Goal: Task Accomplishment & Management: Manage account settings

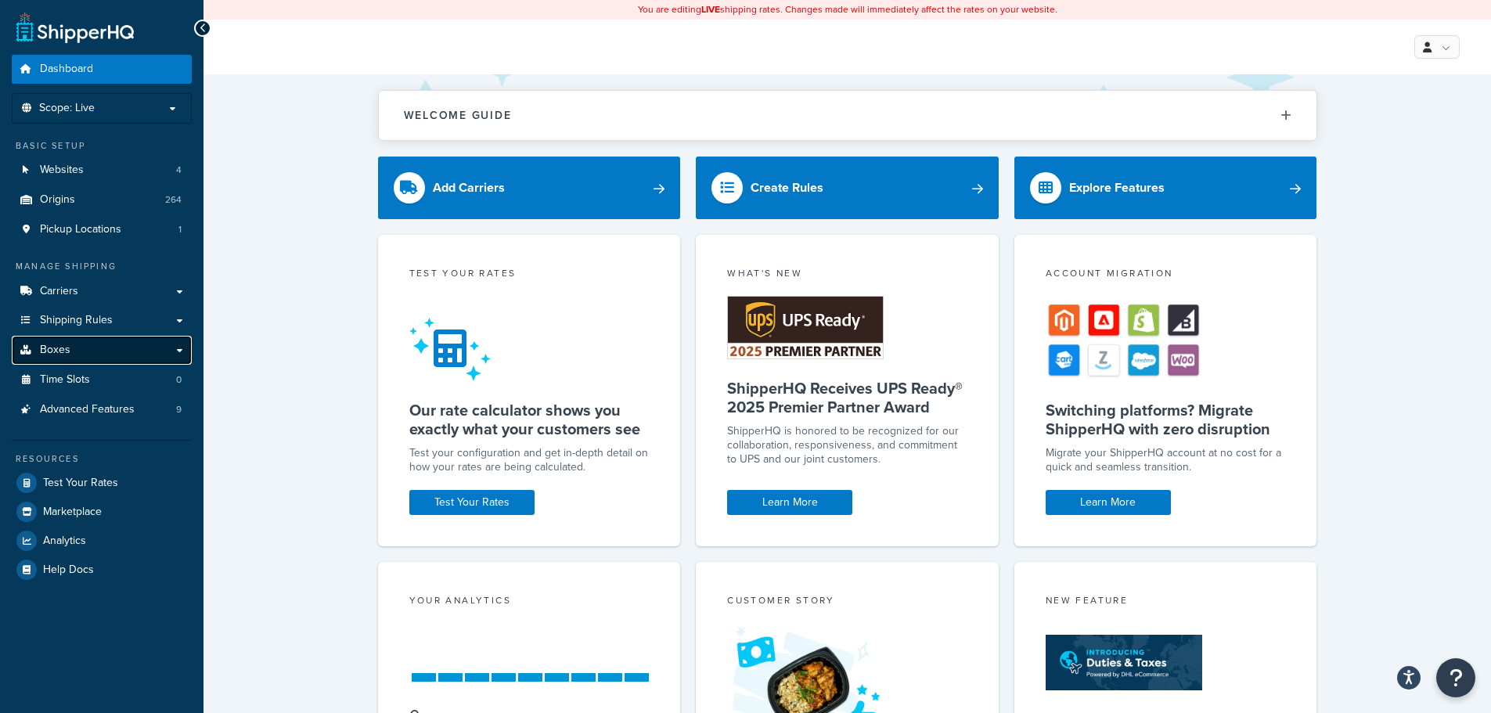
click at [78, 352] on link "Boxes" at bounding box center [102, 350] width 180 height 29
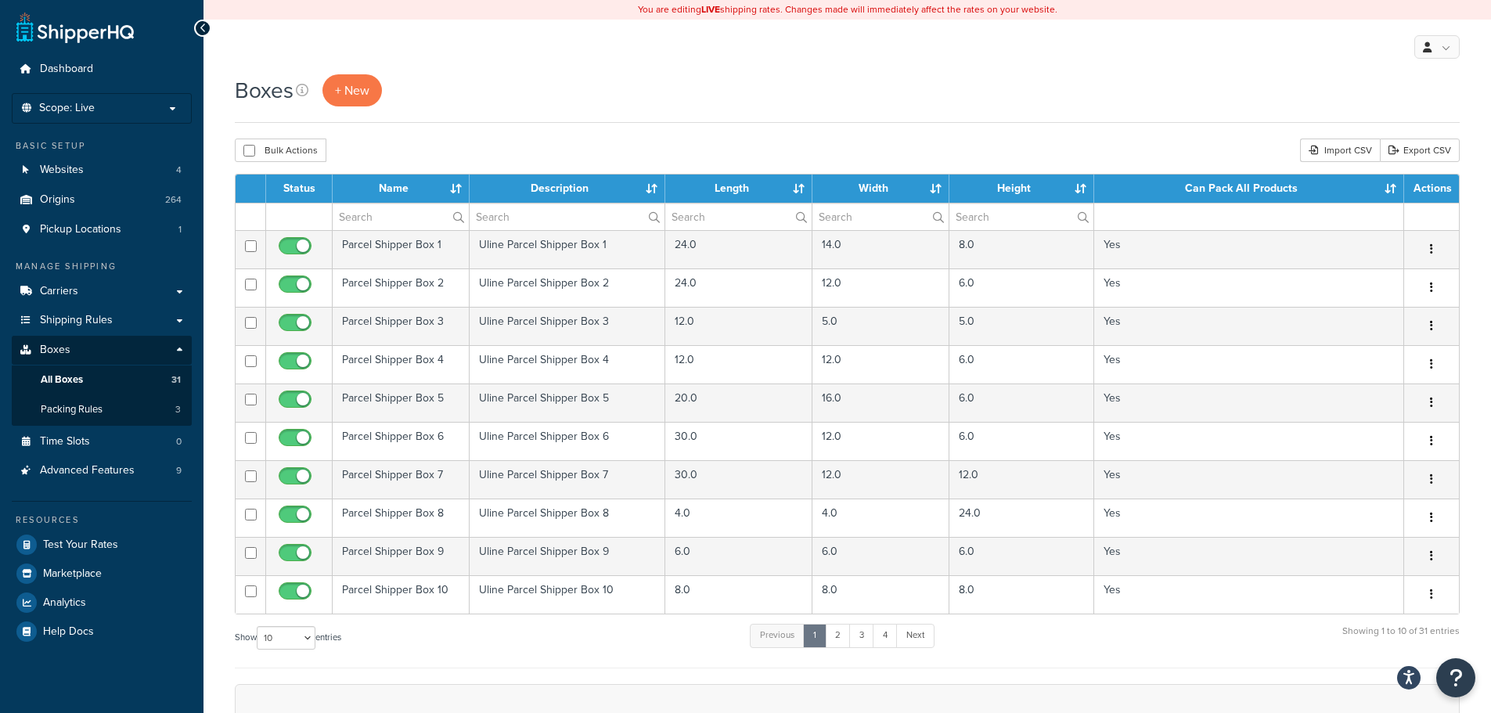
click at [797, 189] on th "Length" at bounding box center [738, 189] width 147 height 28
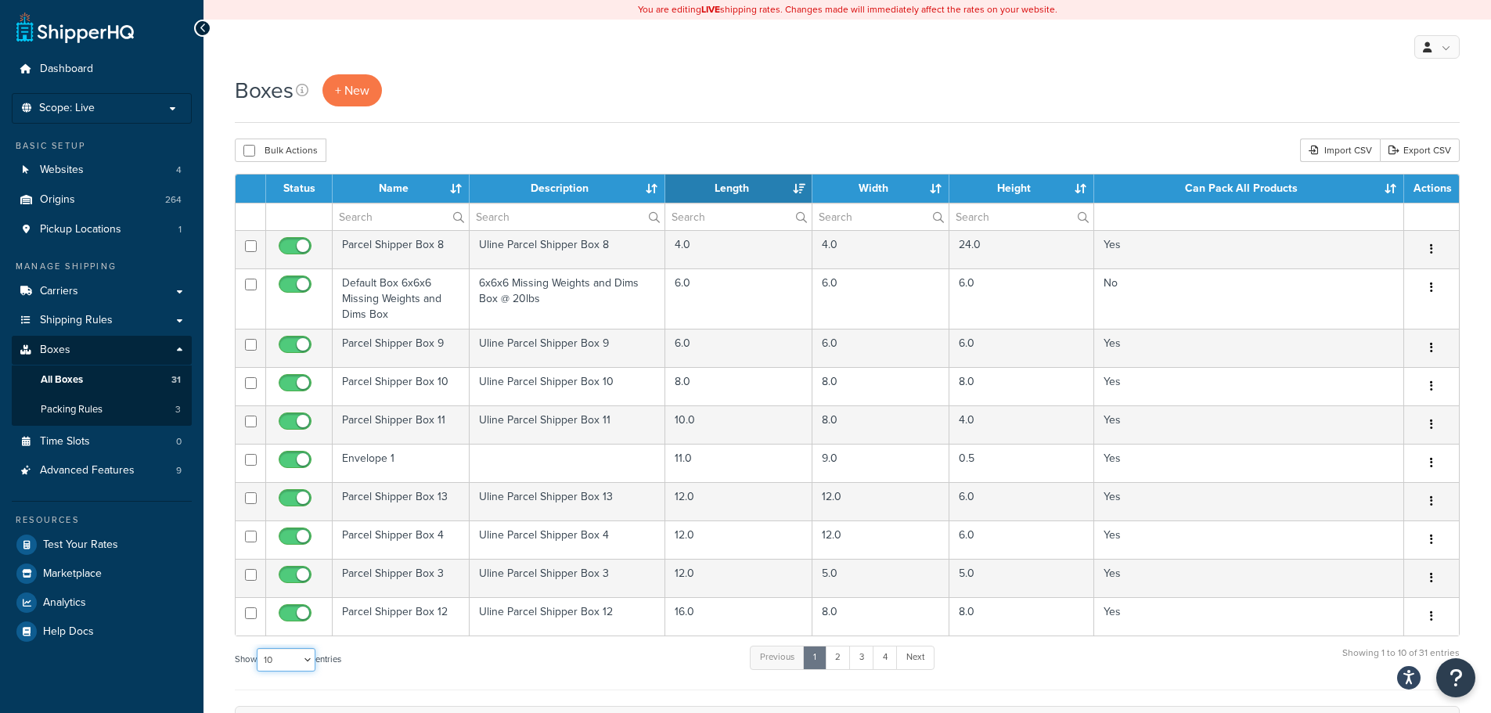
click at [287, 654] on select "10 15 25 50 100 1000" at bounding box center [286, 659] width 59 height 23
select select "50"
click at [258, 648] on select "10 15 25 50 100 1000" at bounding box center [286, 659] width 59 height 23
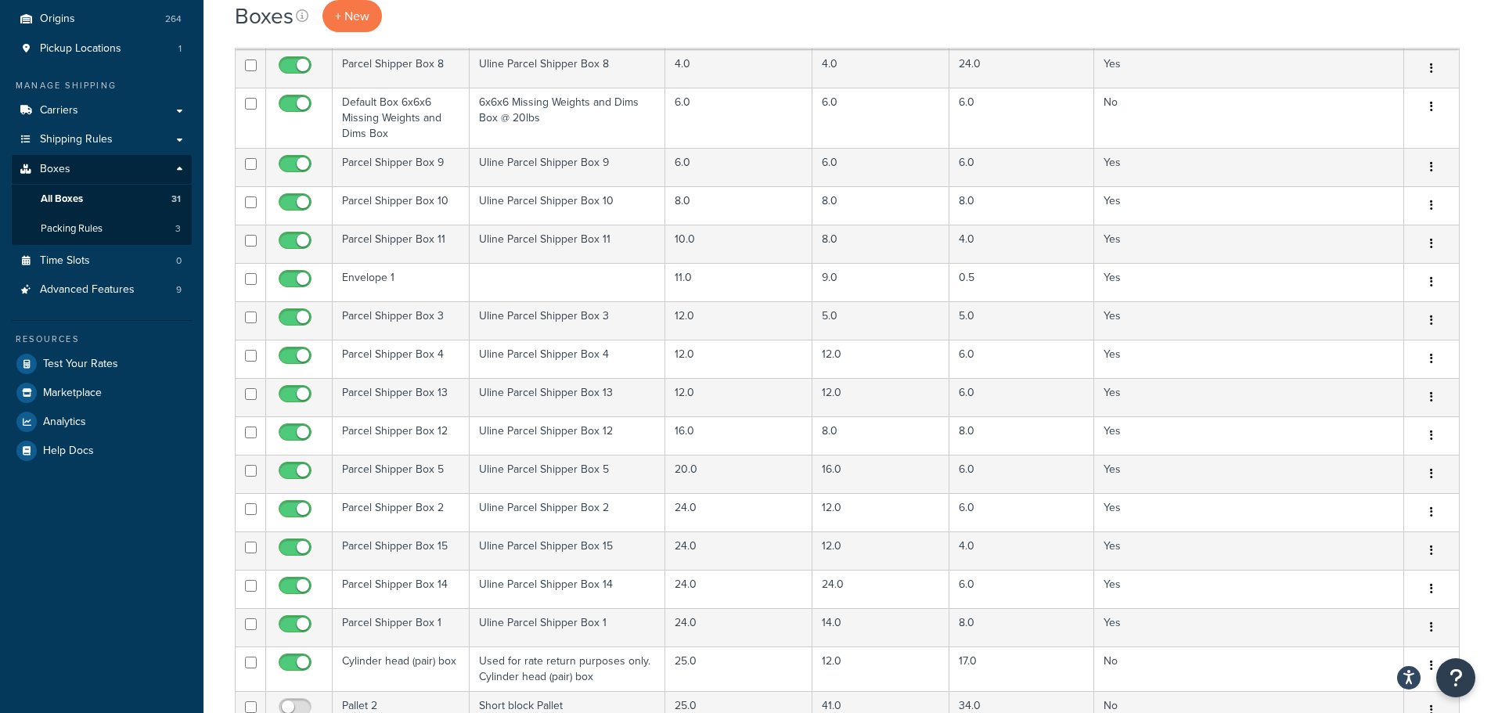
scroll to position [157, 0]
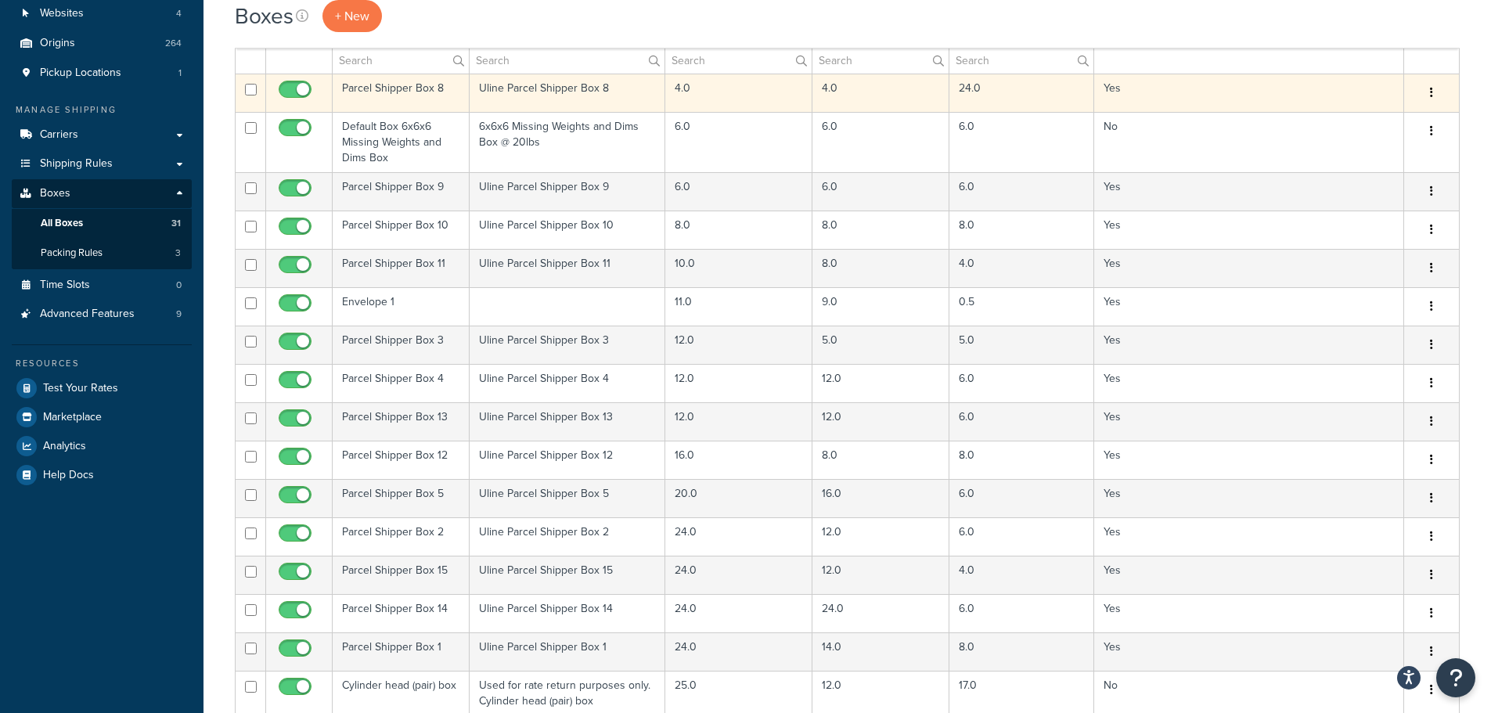
click at [702, 92] on td "4.0" at bounding box center [738, 93] width 147 height 38
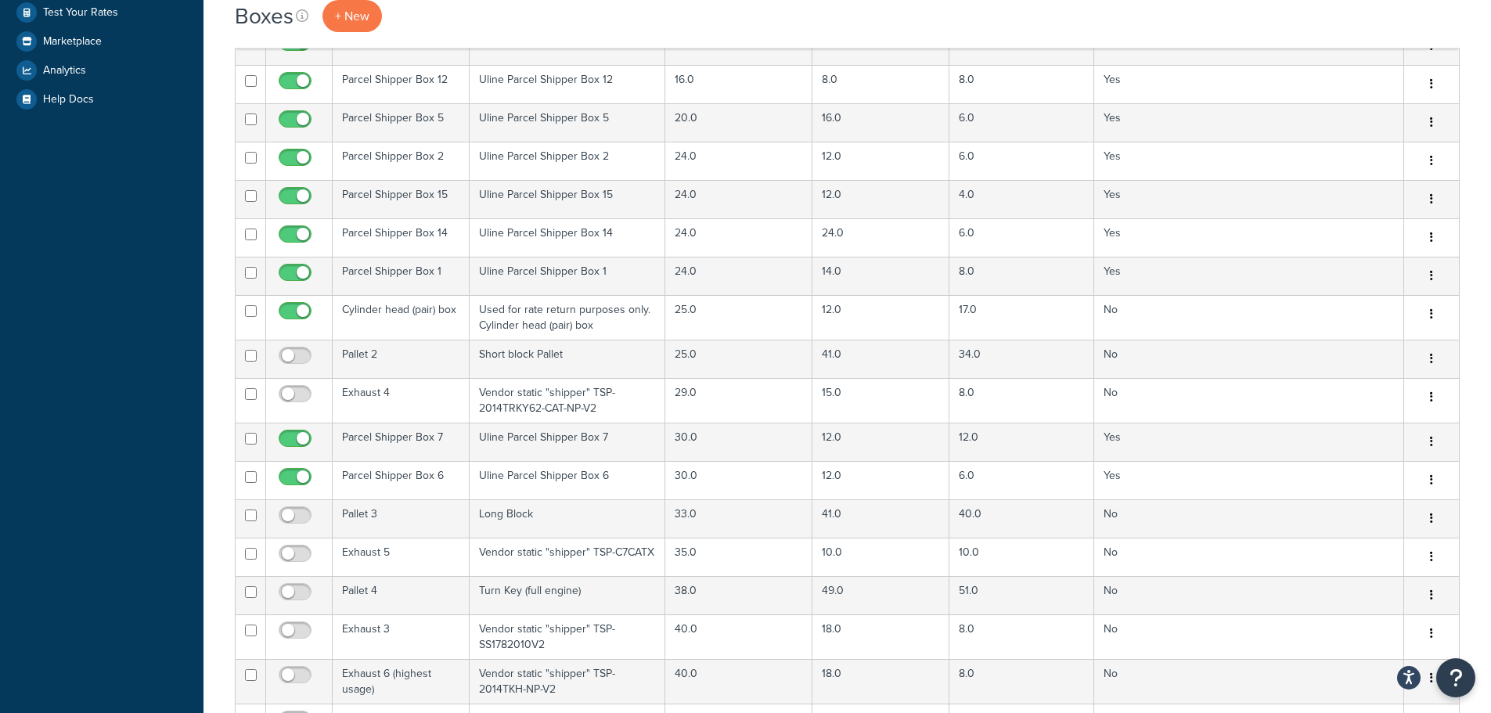
scroll to position [548, 0]
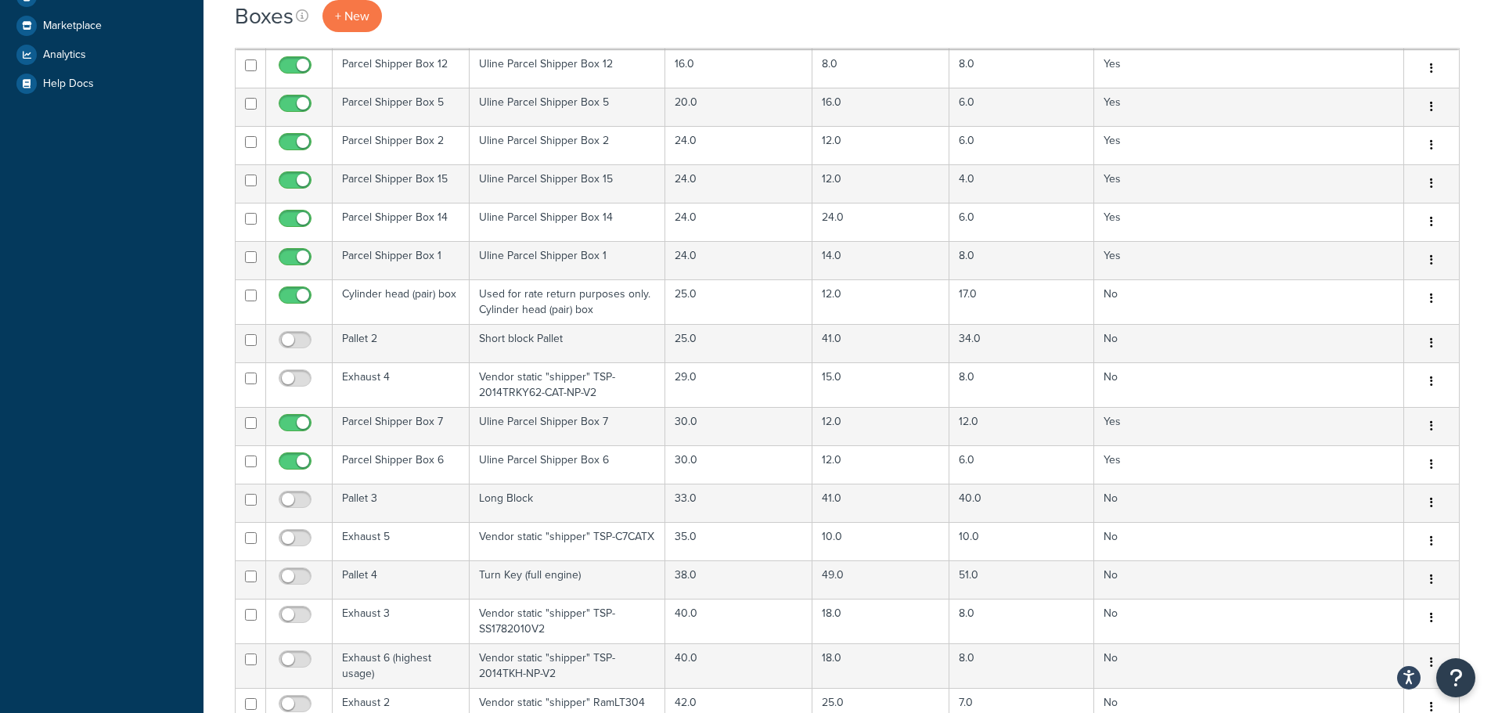
click at [123, 337] on div "Dashboard Scope: Live Development Integration Test Basic Setup Websites 4 Origi…" at bounding box center [102, 397] width 204 height 1890
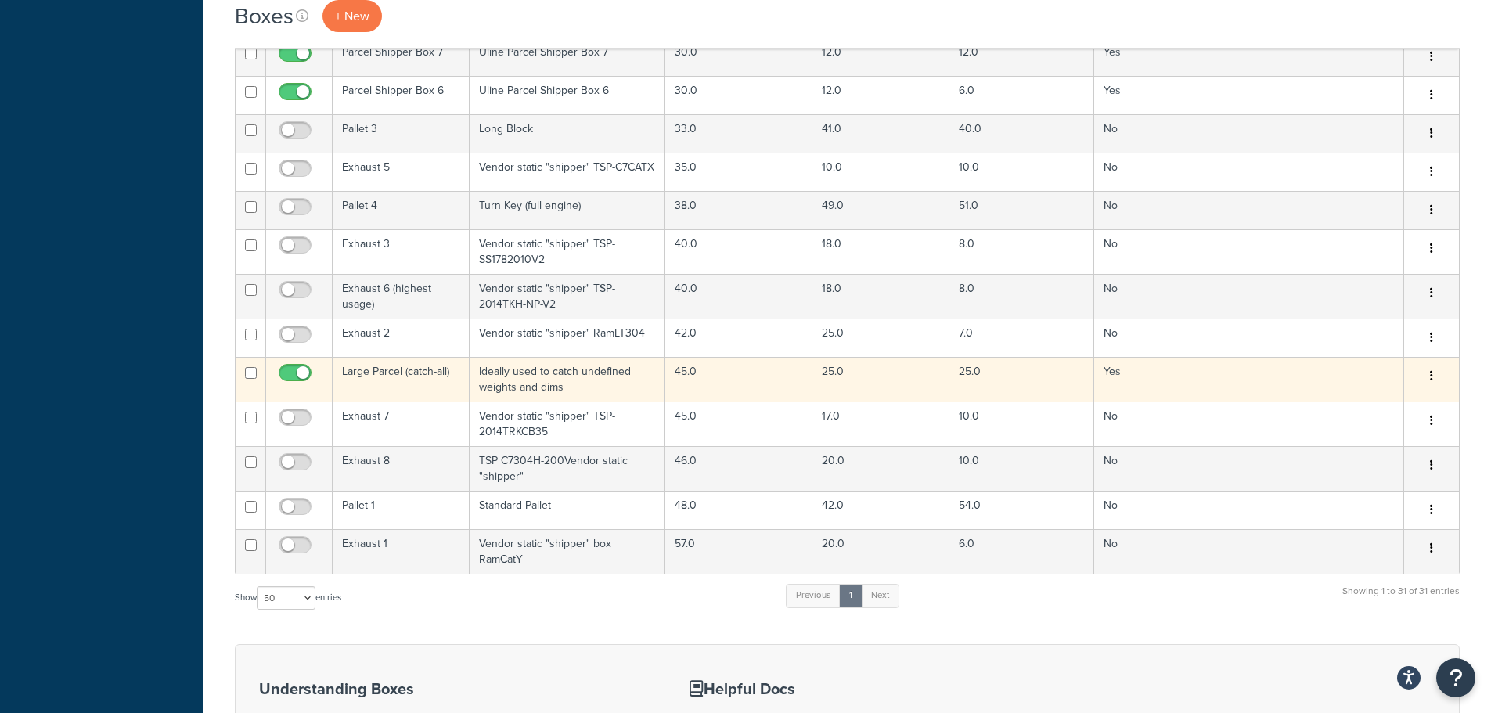
scroll to position [857, 0]
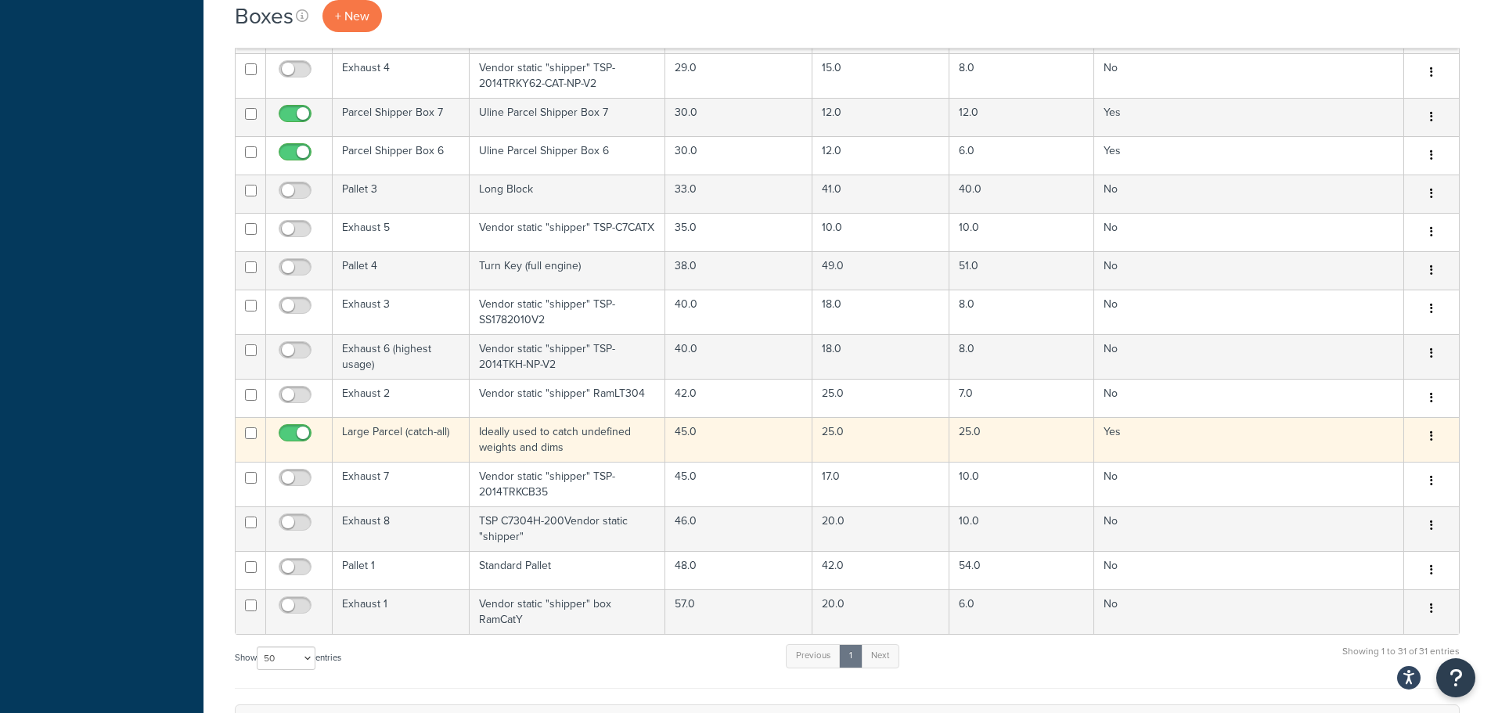
click at [1433, 434] on icon "button" at bounding box center [1431, 436] width 3 height 11
click at [1365, 460] on link "Edit" at bounding box center [1380, 466] width 124 height 32
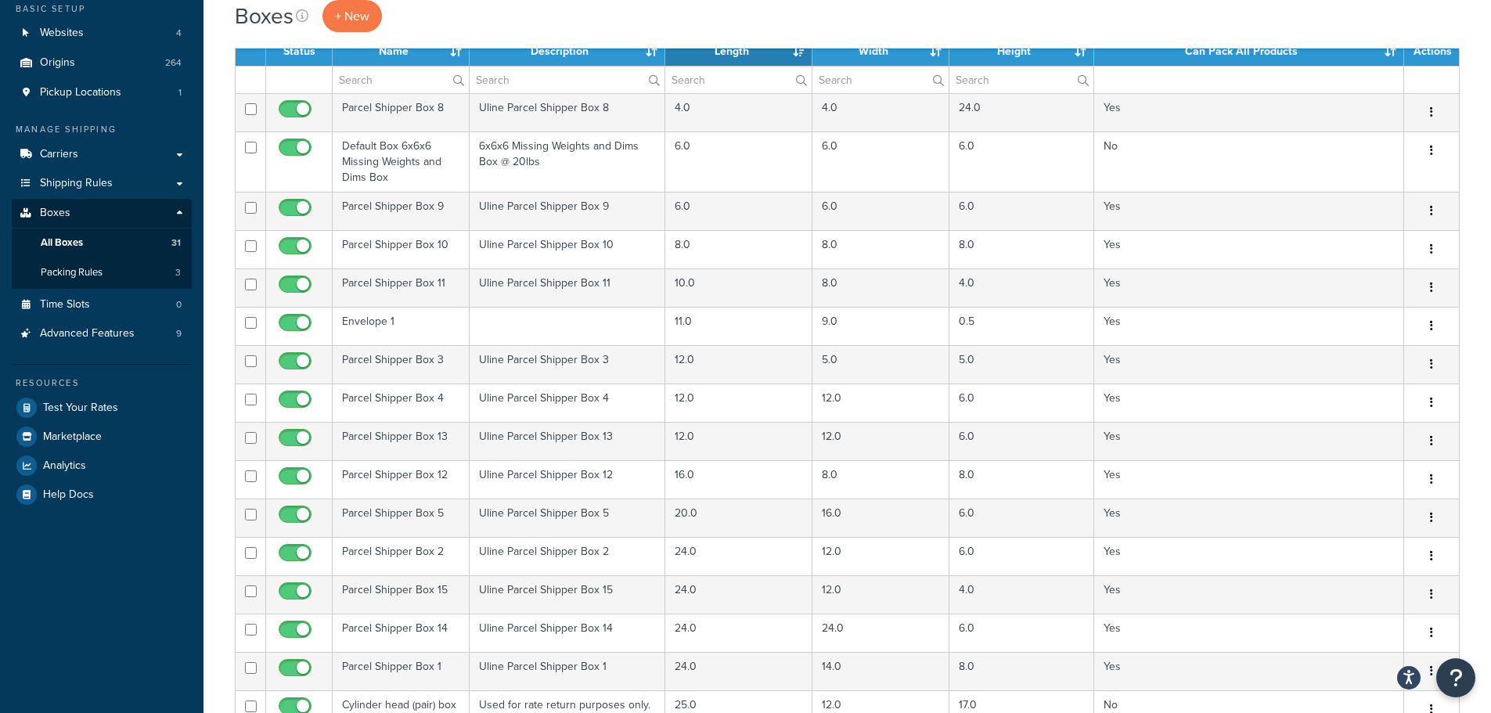
scroll to position [0, 0]
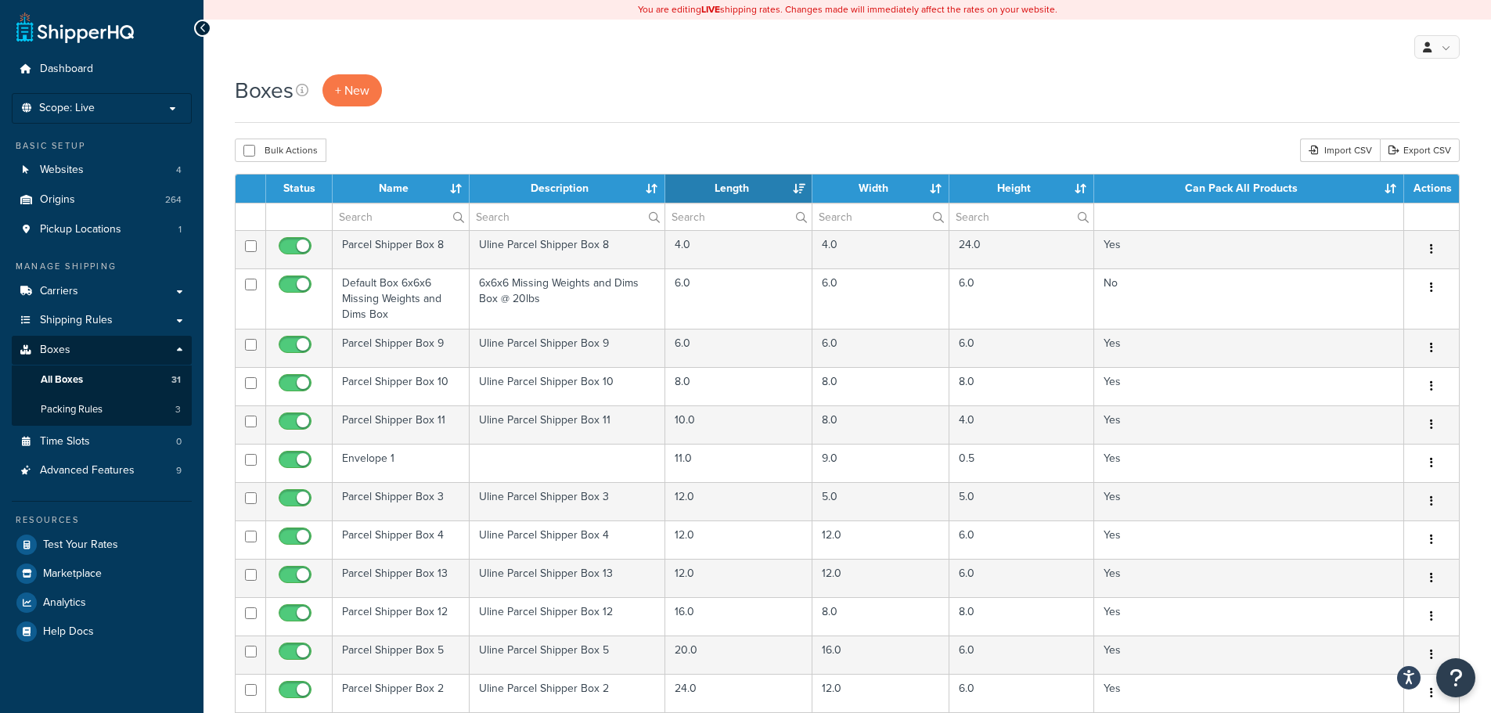
click at [1103, 108] on div "Boxes + New" at bounding box center [847, 98] width 1225 height 49
click at [1427, 157] on link "Export CSV" at bounding box center [1420, 150] width 80 height 23
drag, startPoint x: 903, startPoint y: 96, endPoint x: 841, endPoint y: 114, distance: 64.6
click at [903, 96] on div "Boxes + New" at bounding box center [847, 90] width 1225 height 32
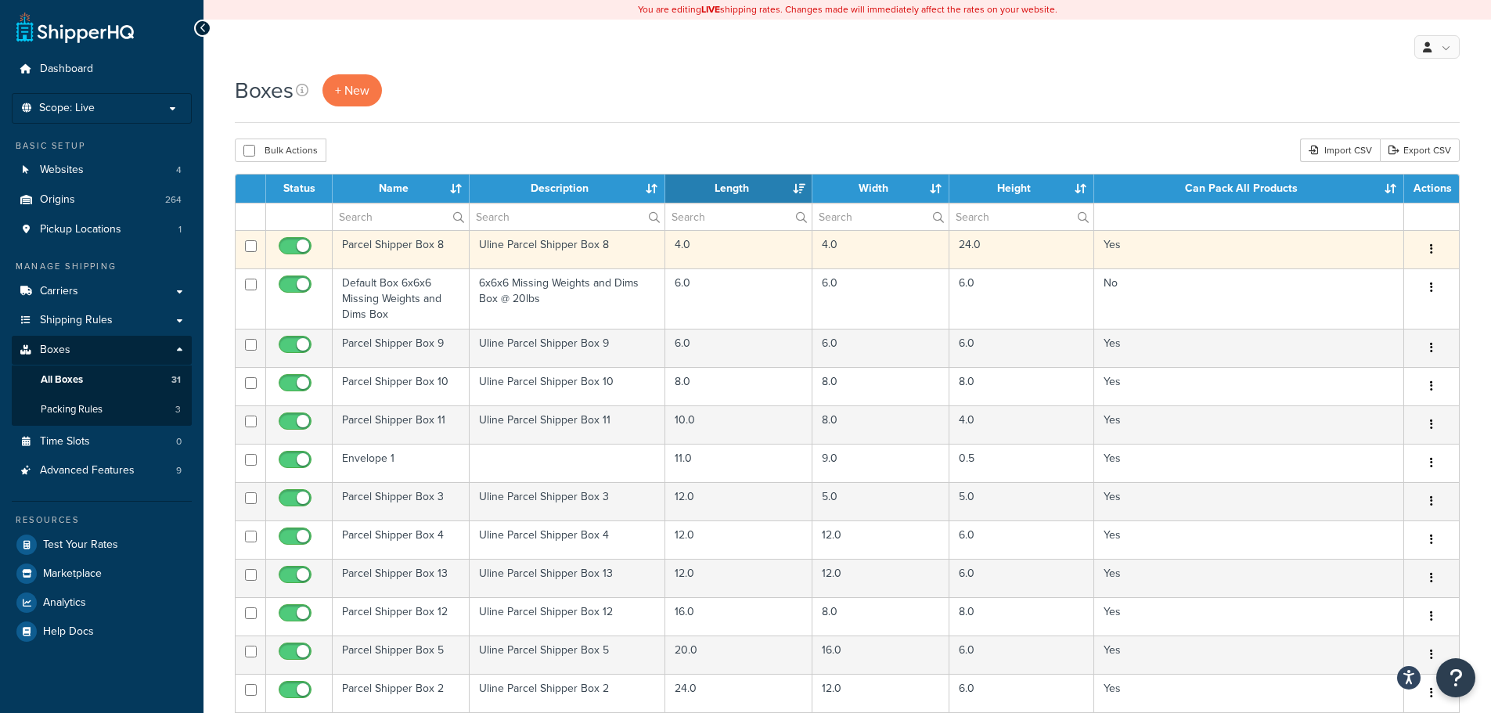
click at [1439, 248] on button "button" at bounding box center [1432, 249] width 22 height 25
click at [1367, 277] on link "Edit" at bounding box center [1380, 279] width 124 height 32
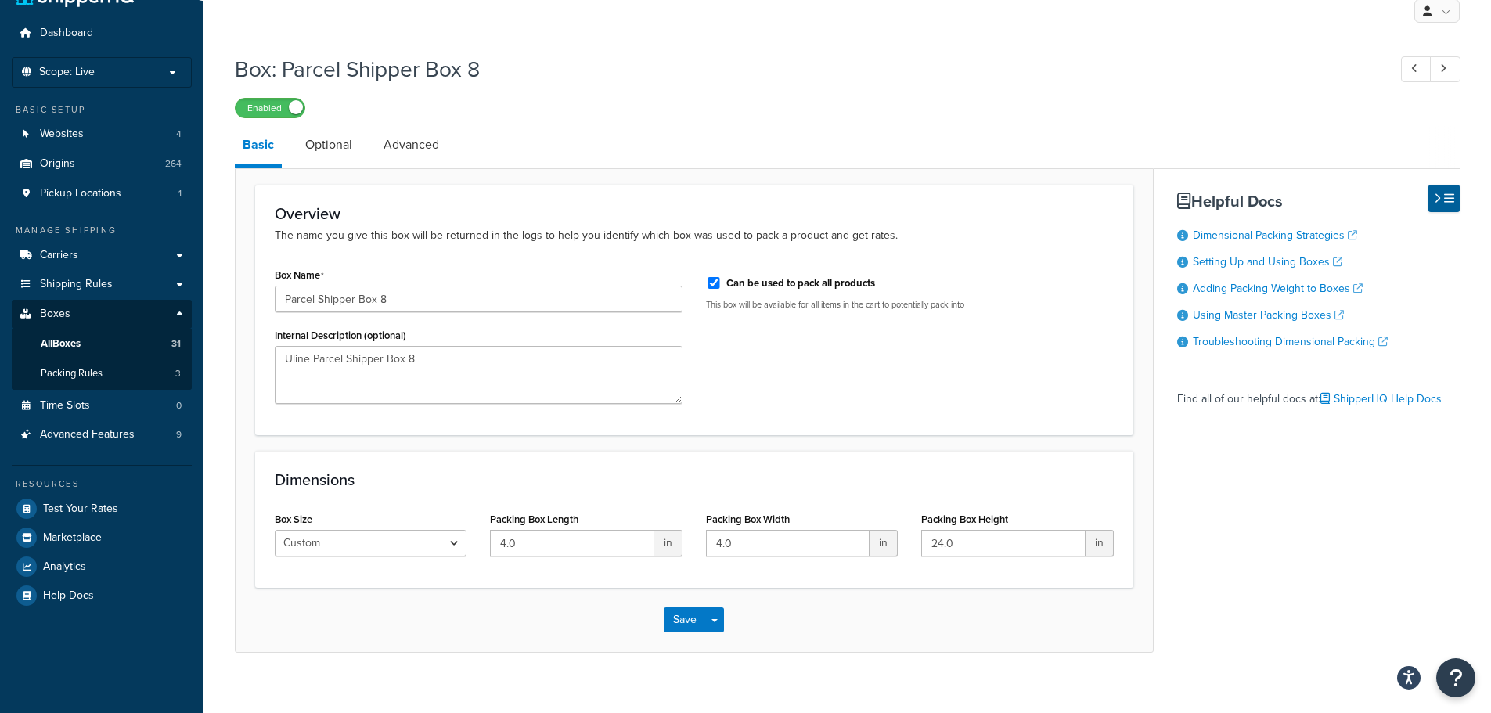
scroll to position [54, 0]
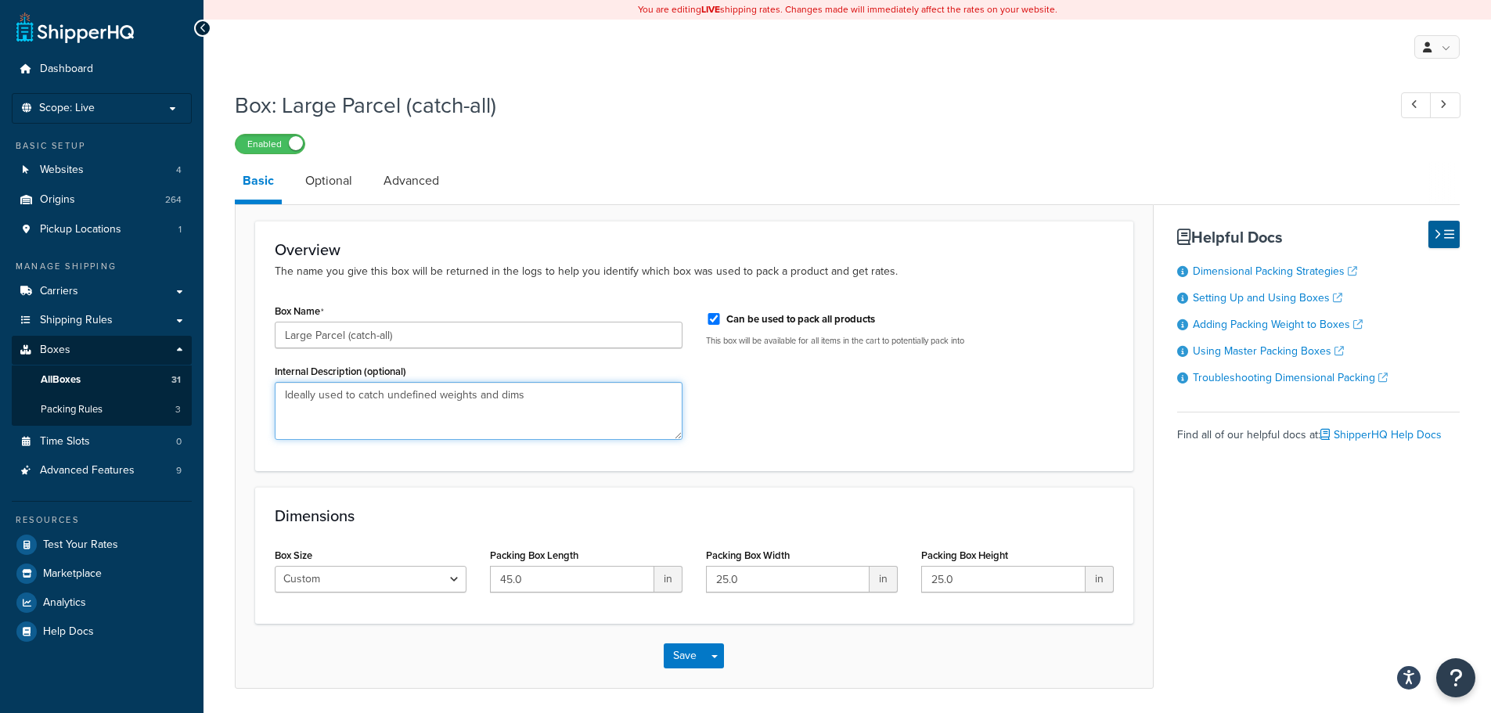
drag, startPoint x: 594, startPoint y: 391, endPoint x: -142, endPoint y: 328, distance: 738.6
click at [0, 328] on html "Press Alt+1 for screen-reader mode, Alt+0 to cancel Accessibility Screen-Reader…" at bounding box center [745, 383] width 1491 height 767
click at [973, 434] on div "Box Name Large Parcel (catch-all) Internal Description (optional) Ideally used …" at bounding box center [694, 376] width 863 height 152
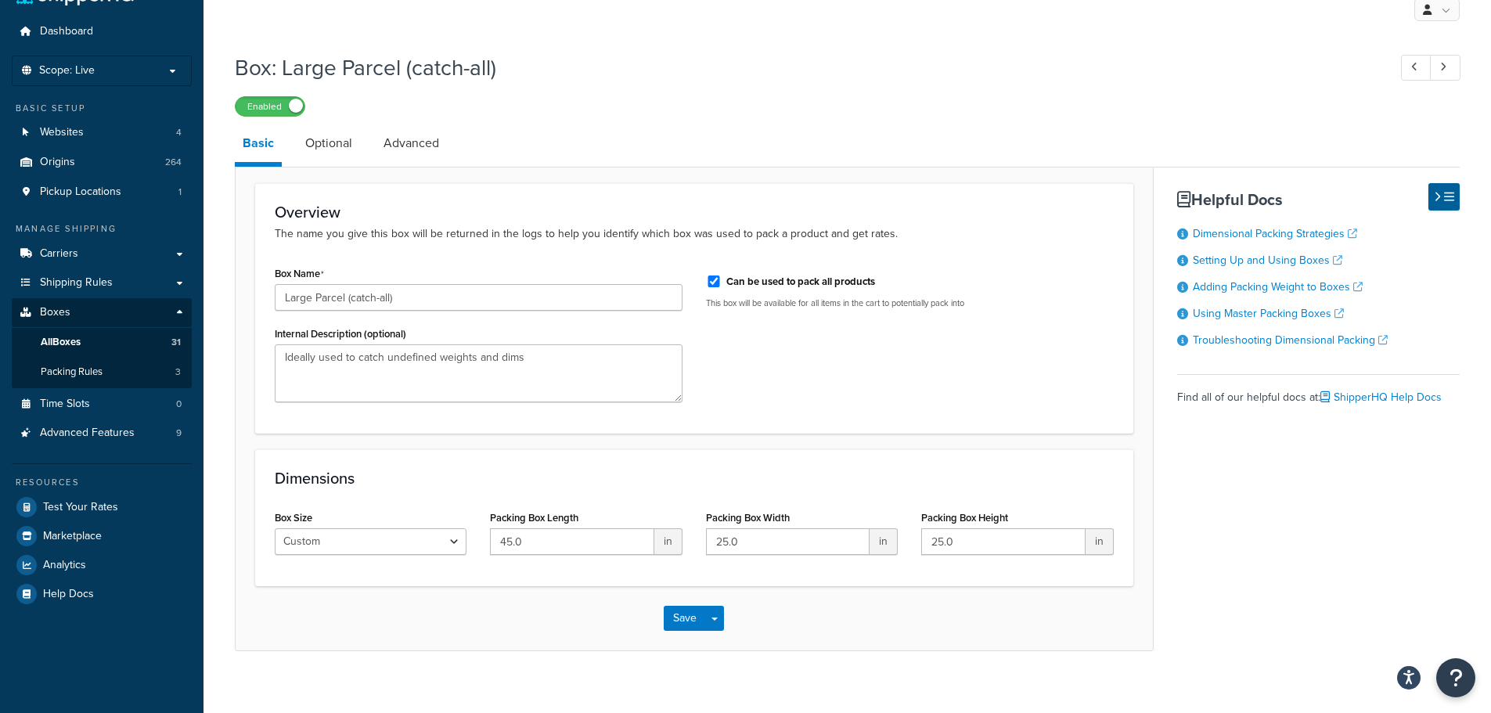
scroll to position [54, 0]
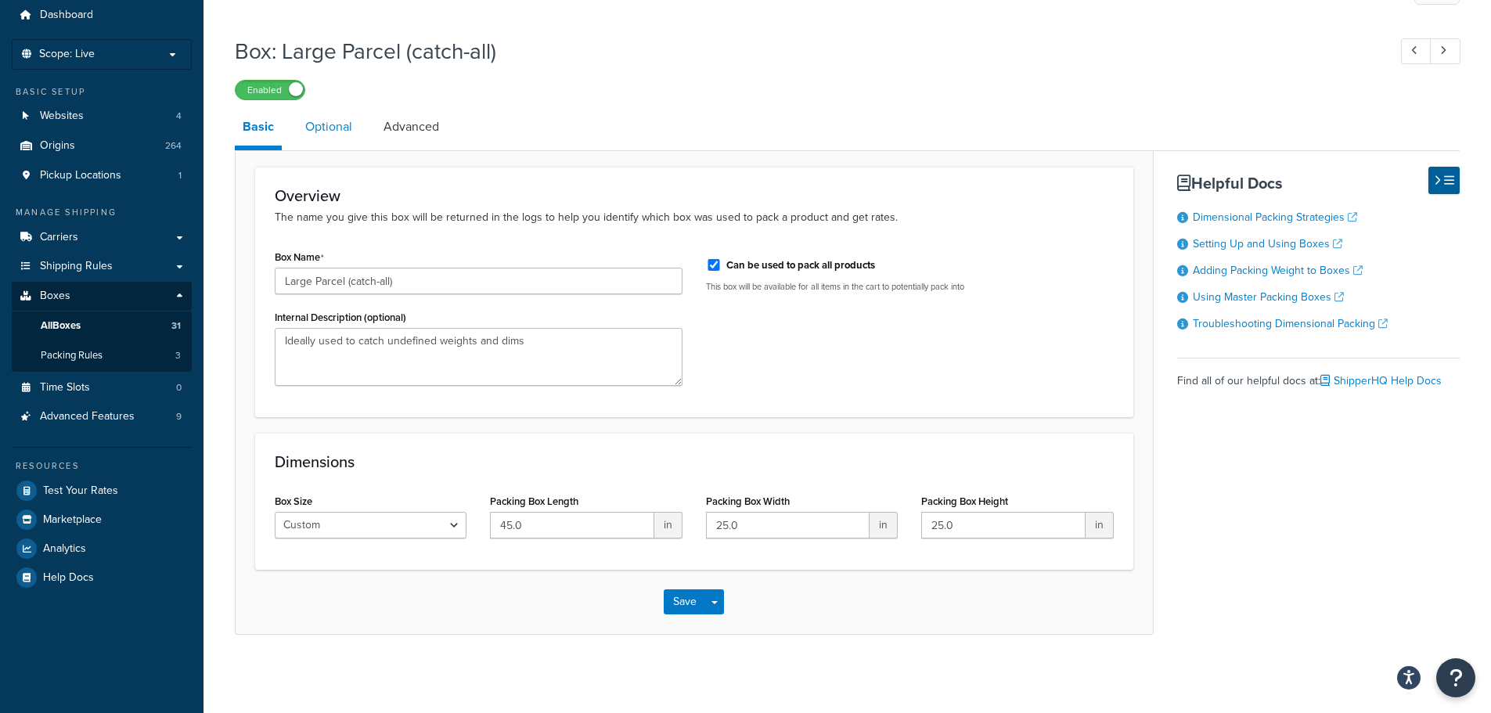
click at [332, 119] on link "Optional" at bounding box center [328, 127] width 63 height 38
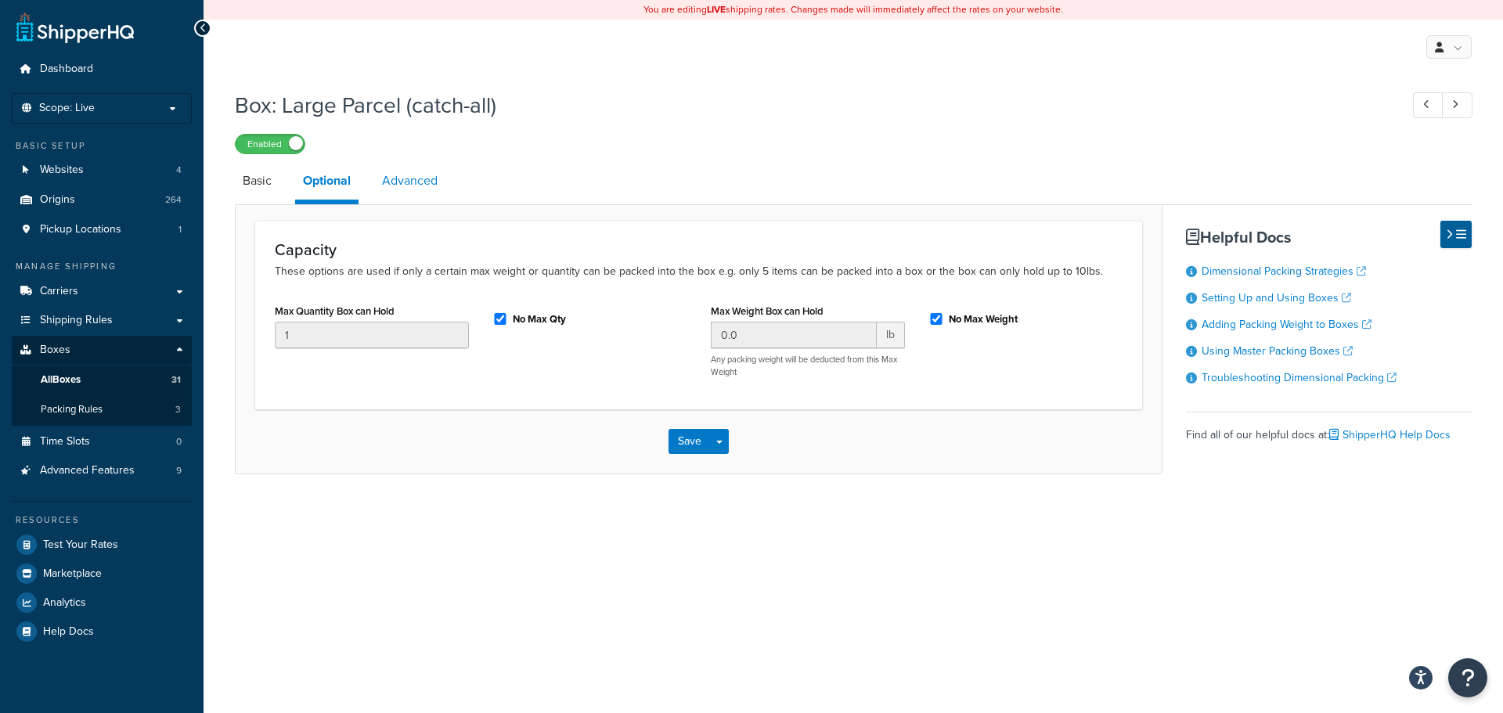
click at [433, 178] on link "Advanced" at bounding box center [409, 181] width 71 height 38
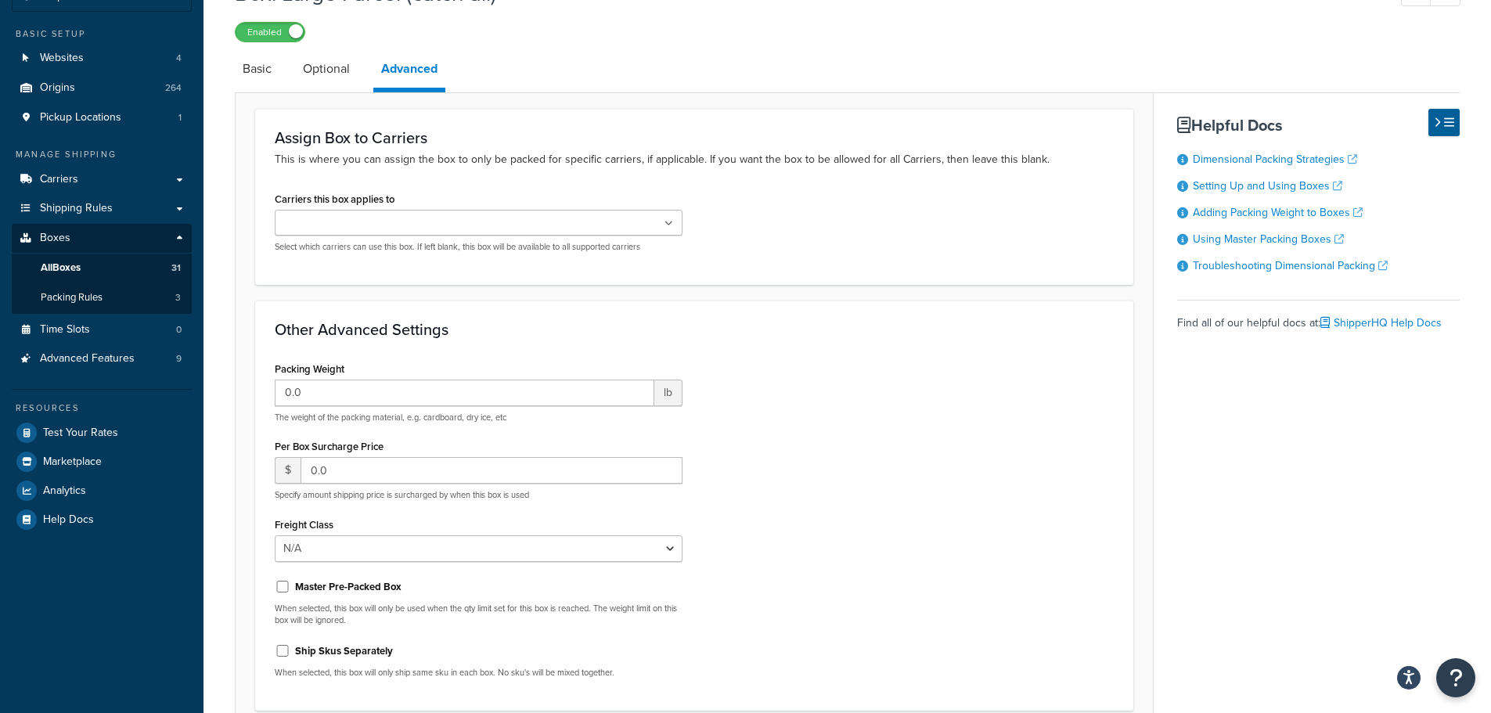
scroll to position [18, 0]
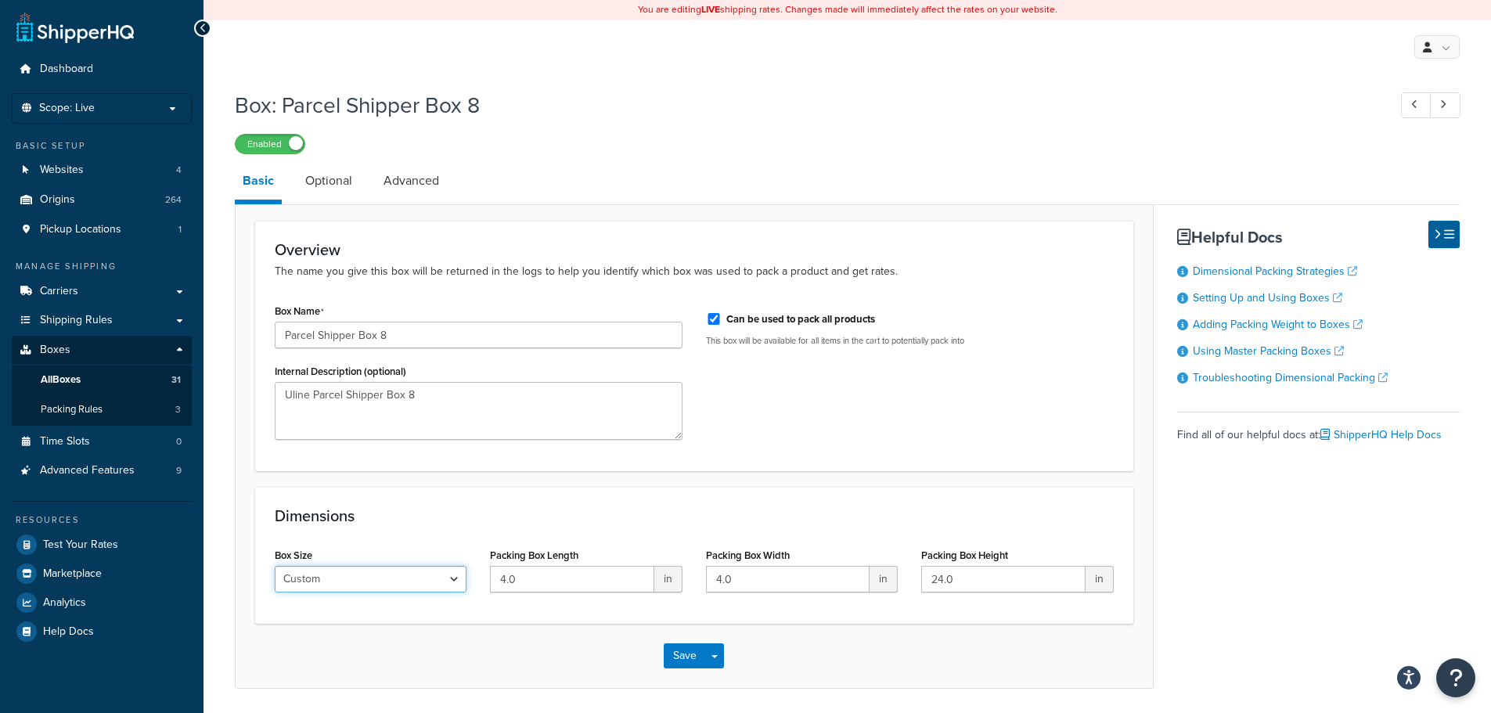
click at [389, 573] on select "Custom USPS Small Flat Box USPS Medium Flat Box USPS Large Flat Box USPS Flat E…" at bounding box center [371, 579] width 192 height 27
click at [537, 589] on input "4.0" at bounding box center [572, 579] width 164 height 27
click at [689, 539] on div "Dimensions Box Size Custom USPS Small Flat Box USPS Medium Flat Box USPS Large …" at bounding box center [694, 555] width 878 height 137
click at [315, 180] on link "Optional" at bounding box center [328, 181] width 63 height 38
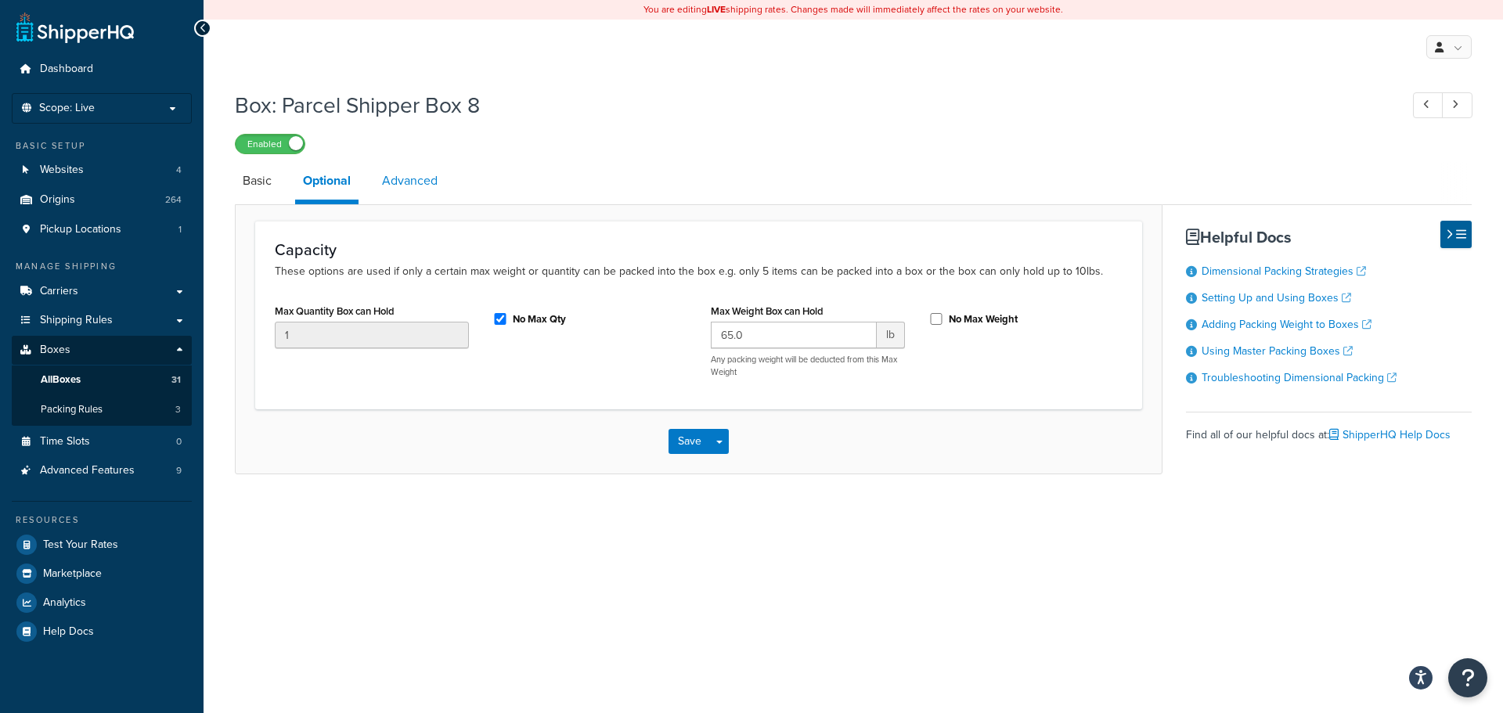
click at [405, 178] on link "Advanced" at bounding box center [409, 181] width 71 height 38
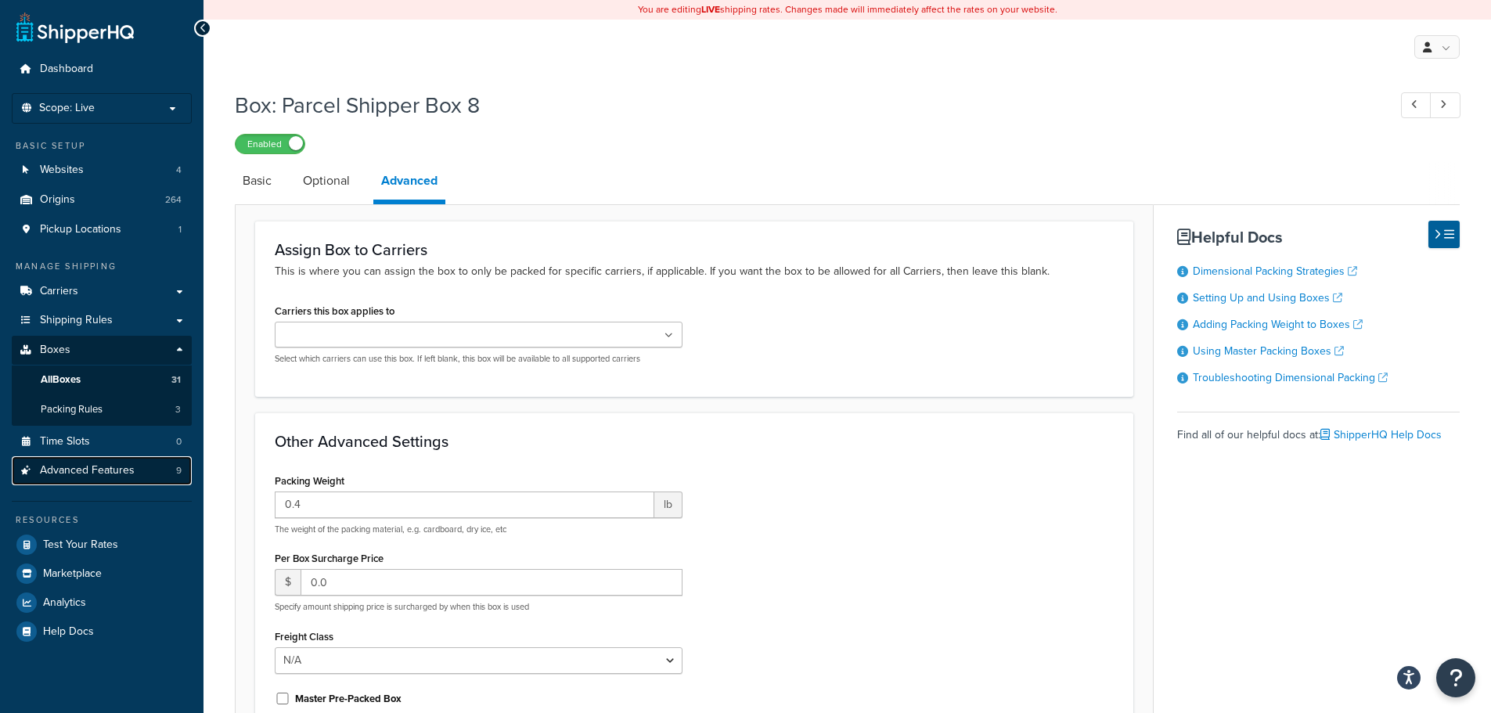
click at [131, 470] on span "Advanced Features" at bounding box center [87, 470] width 95 height 13
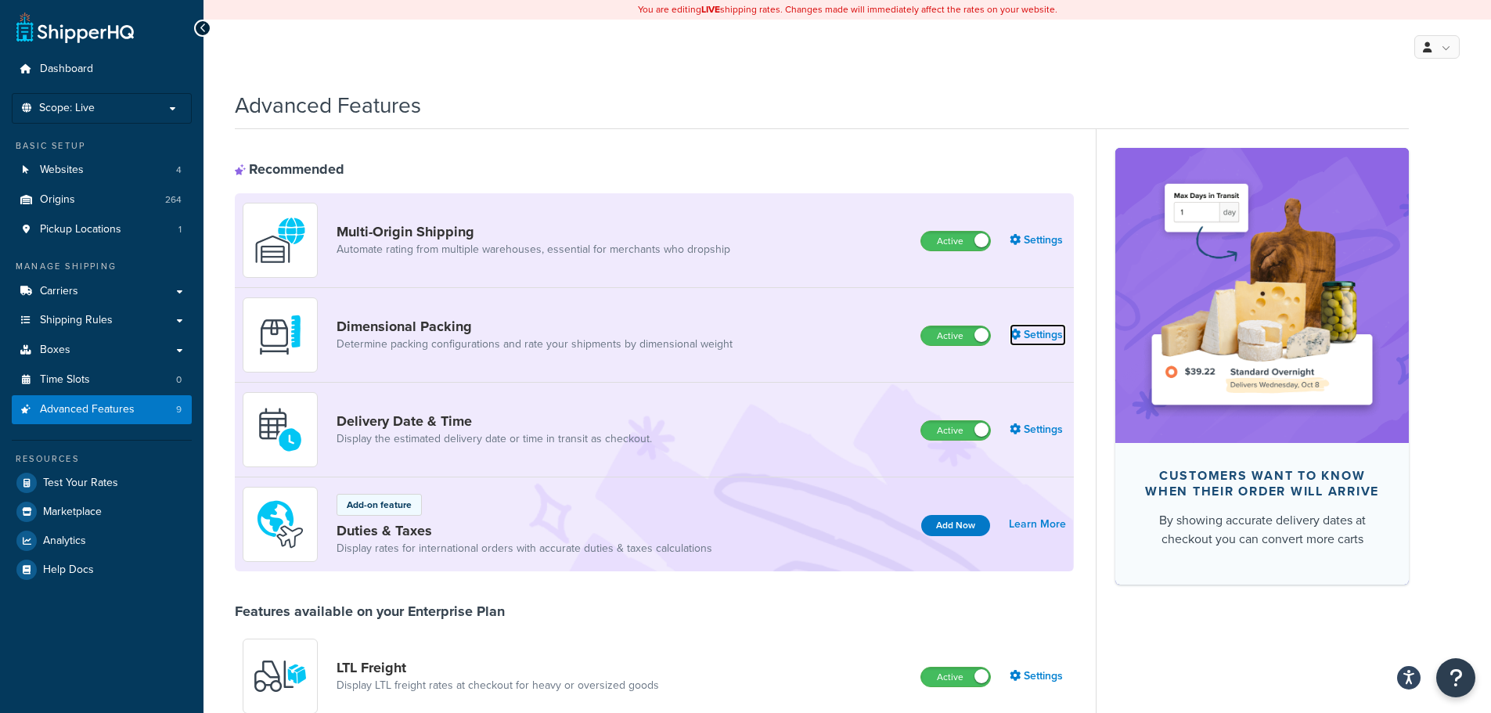
click at [1034, 336] on link "Settings" at bounding box center [1038, 335] width 56 height 22
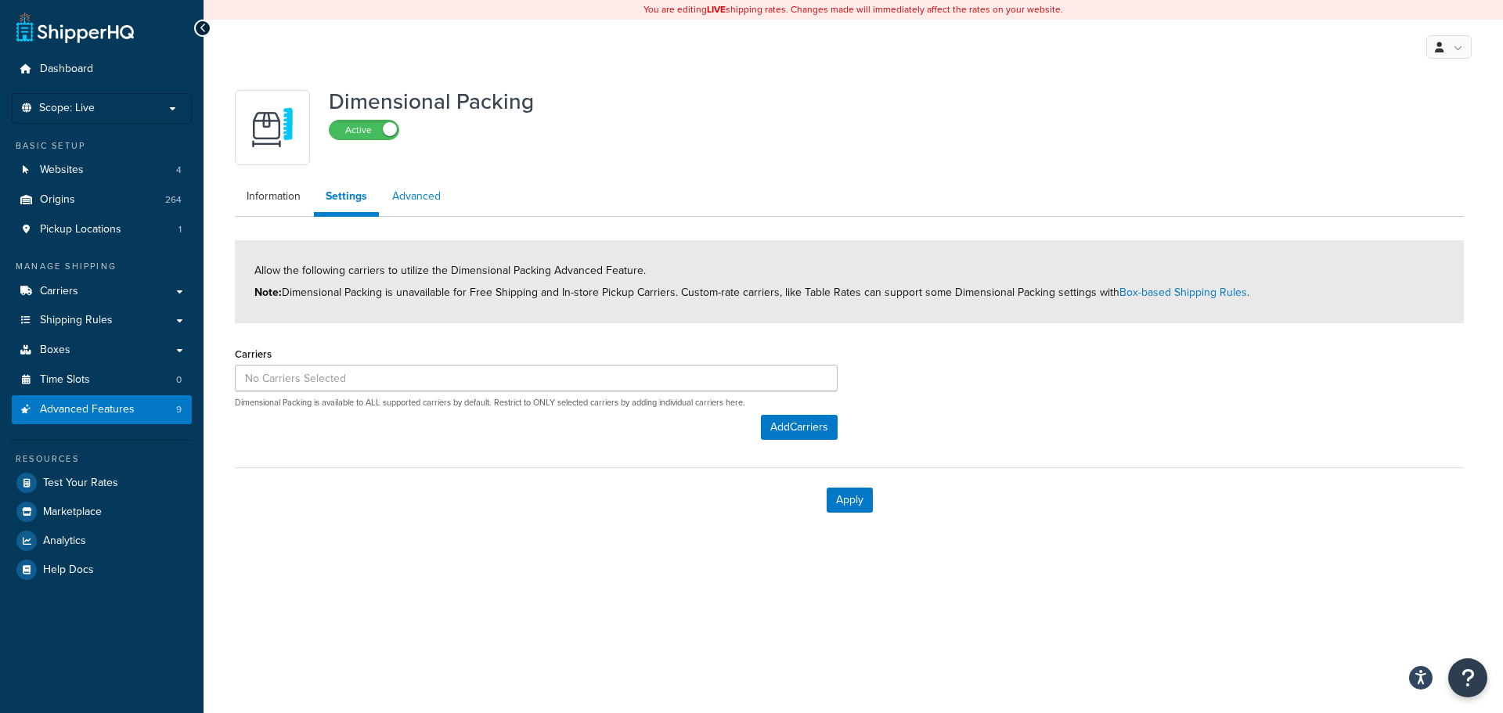
click at [409, 193] on link "Advanced" at bounding box center [416, 196] width 72 height 31
select select "false"
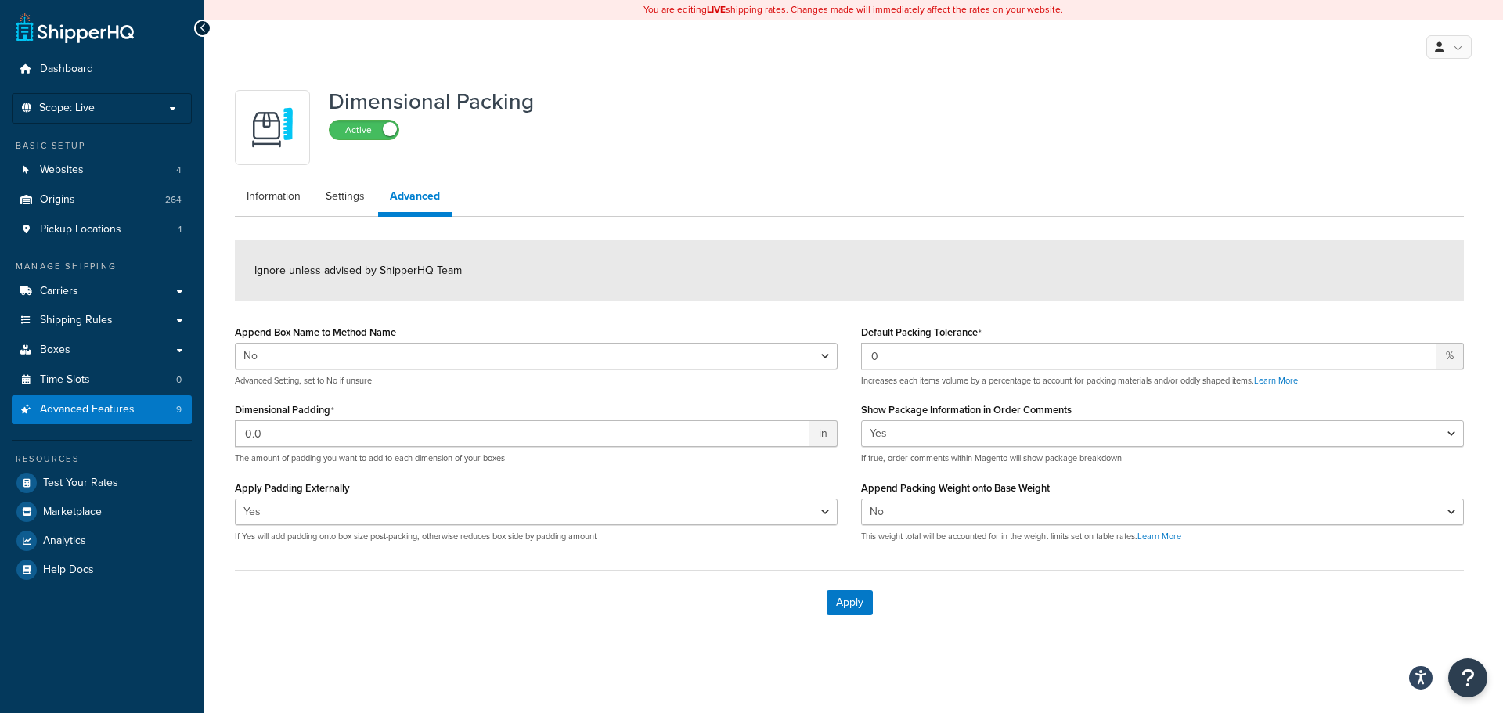
click at [1130, 622] on div "Apply" at bounding box center [849, 602] width 1229 height 65
click at [1220, 656] on div "Dimensional Packing Active Information Settings Advanced Ignore unless advised …" at bounding box center [853, 374] width 1299 height 600
click at [1042, 608] on div "Apply" at bounding box center [849, 602] width 1229 height 65
drag, startPoint x: 852, startPoint y: 485, endPoint x: 1171, endPoint y: 489, distance: 318.6
click at [1171, 489] on div "Default Packing Tolerance 0 % Increases each items volume by a percentage to ac…" at bounding box center [1162, 437] width 626 height 233
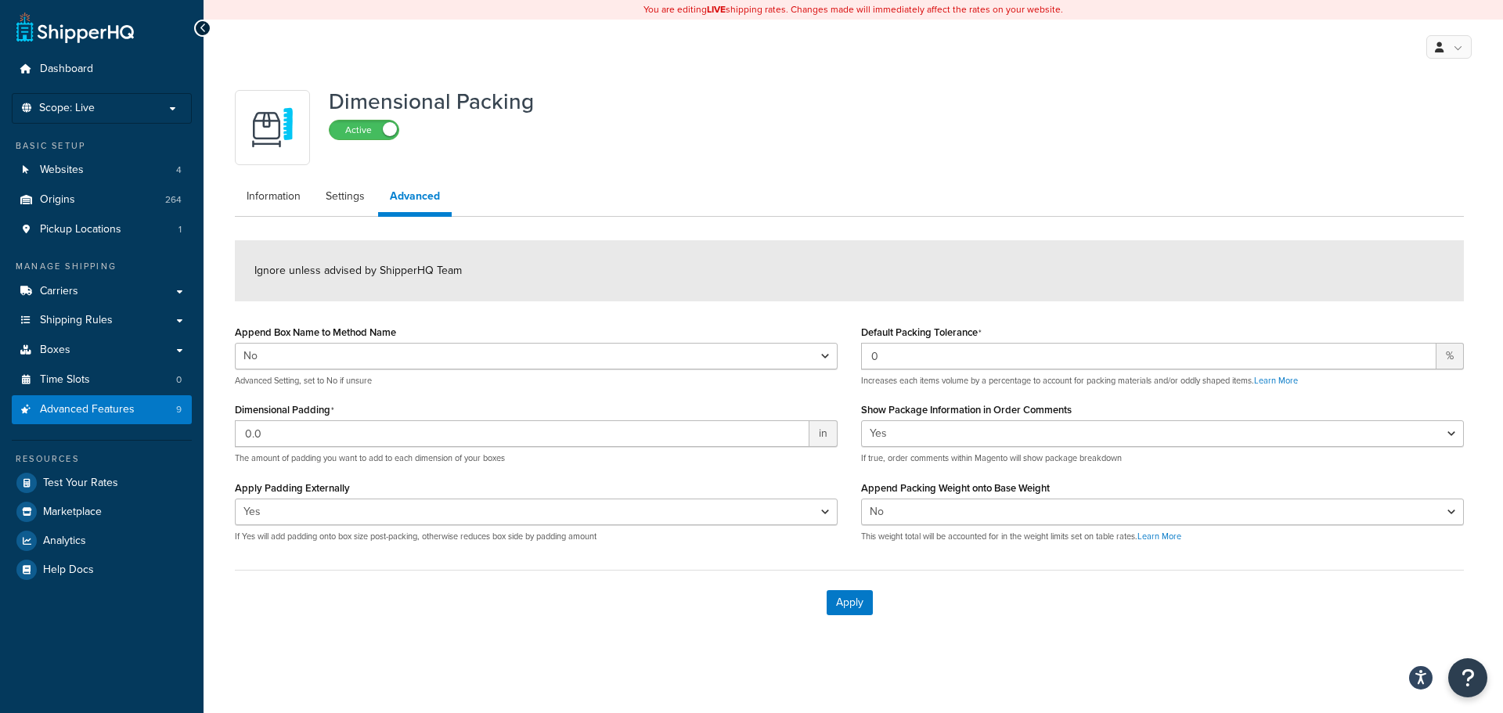
click at [1176, 612] on div "Dimensional Packing Active Information Settings Advanced Ignore unless advised …" at bounding box center [853, 374] width 1299 height 600
click at [1079, 424] on select "Yes No" at bounding box center [1162, 433] width 603 height 27
click at [1068, 617] on div "Apply" at bounding box center [849, 602] width 1229 height 65
click at [292, 572] on div "Apply" at bounding box center [849, 602] width 1229 height 65
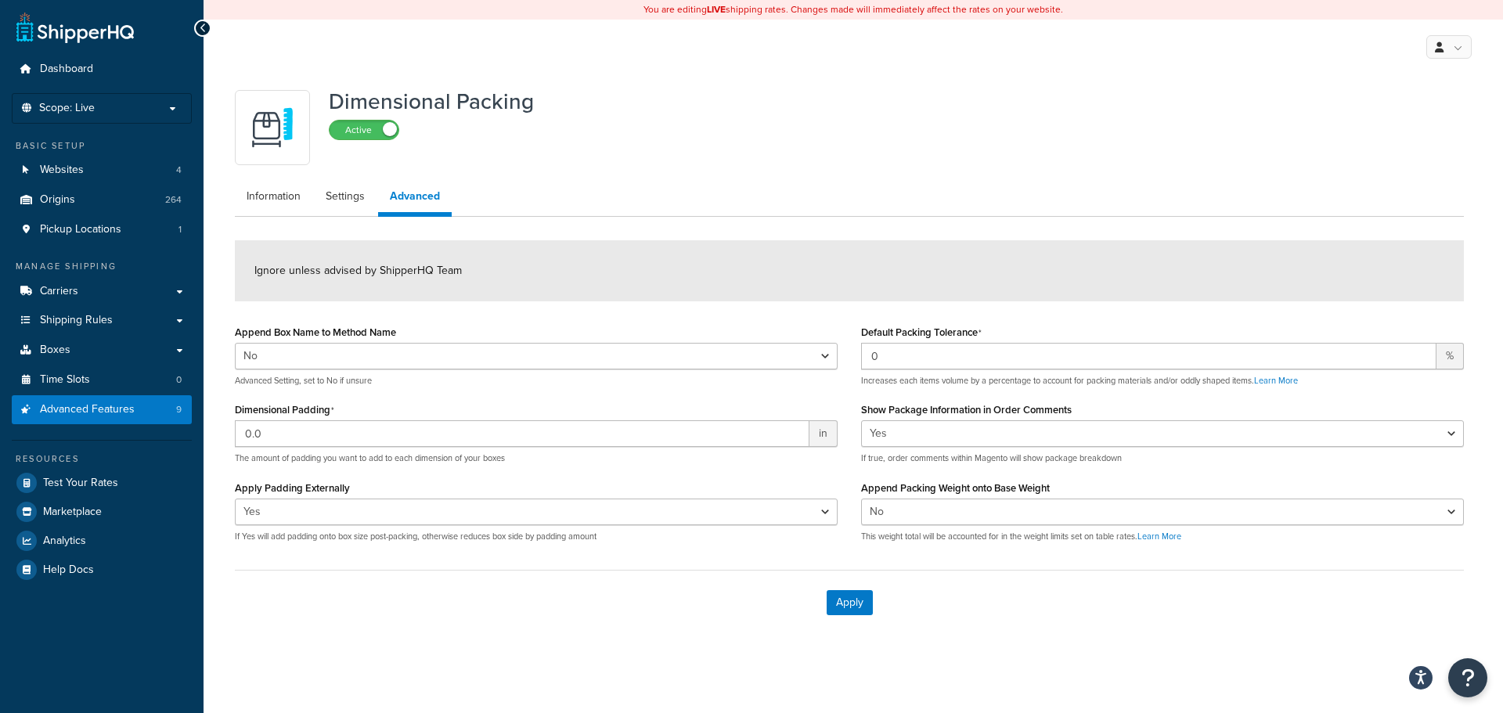
click at [282, 267] on span "Ignore unless advised by ShipperHQ Team" at bounding box center [357, 270] width 207 height 16
click at [276, 193] on link "Information" at bounding box center [273, 196] width 77 height 31
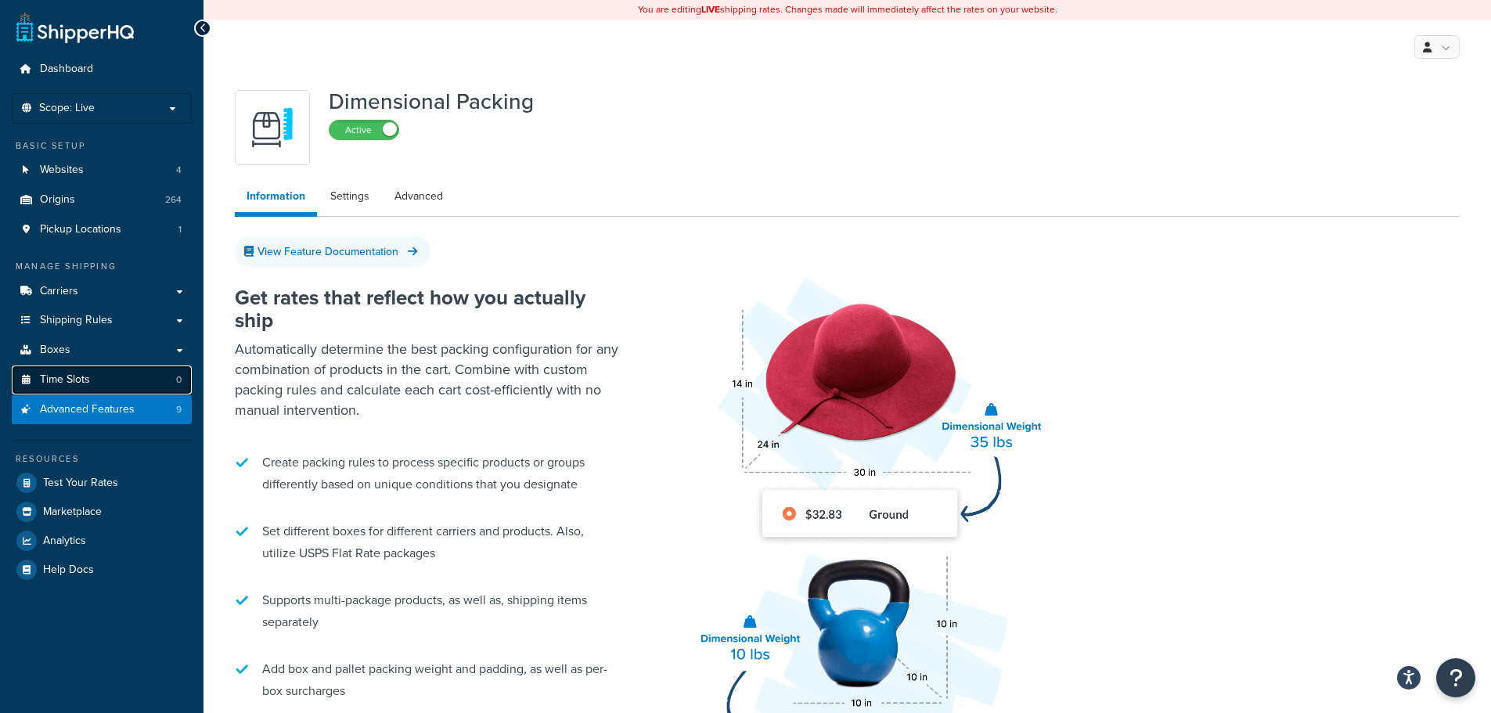
click at [70, 383] on span "Time Slots" at bounding box center [65, 379] width 50 height 13
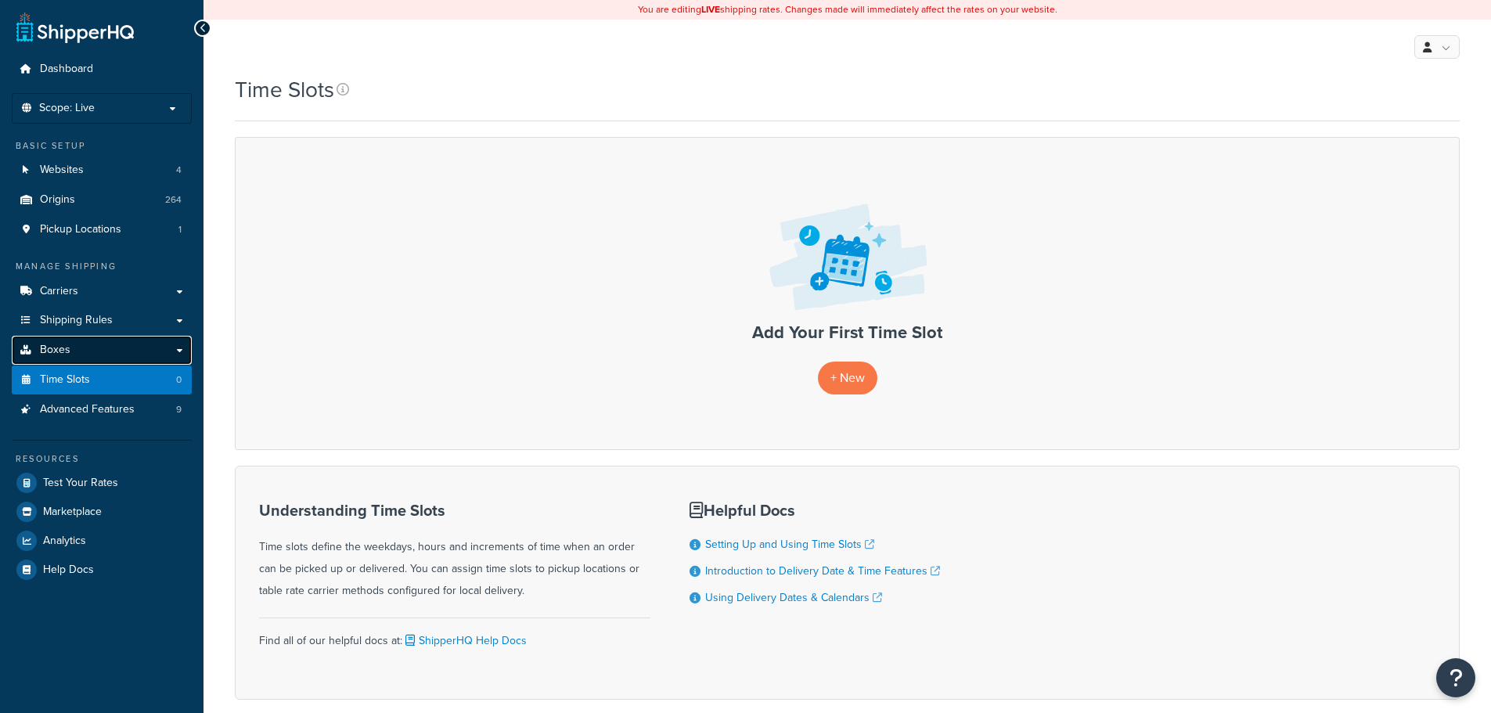
click at [77, 352] on link "Boxes" at bounding box center [102, 350] width 180 height 29
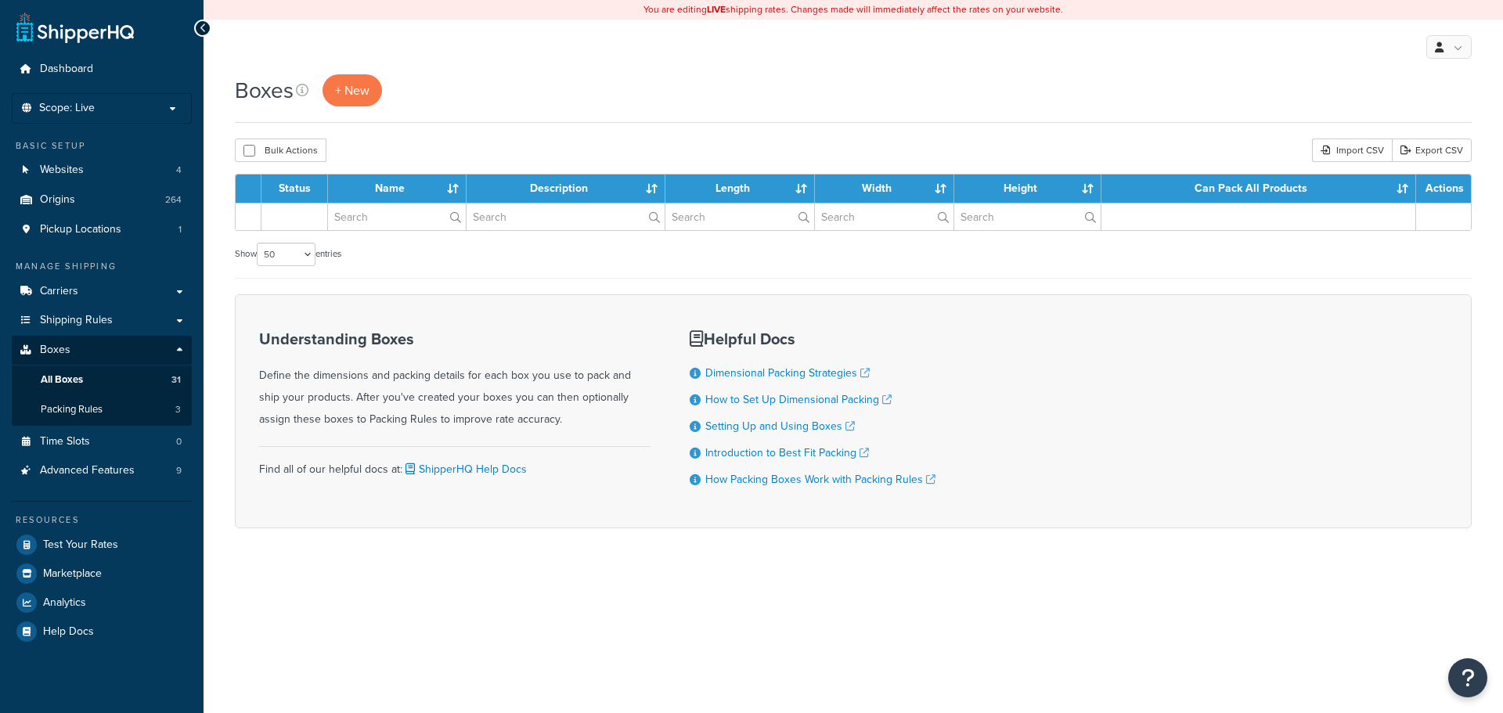
select select "50"
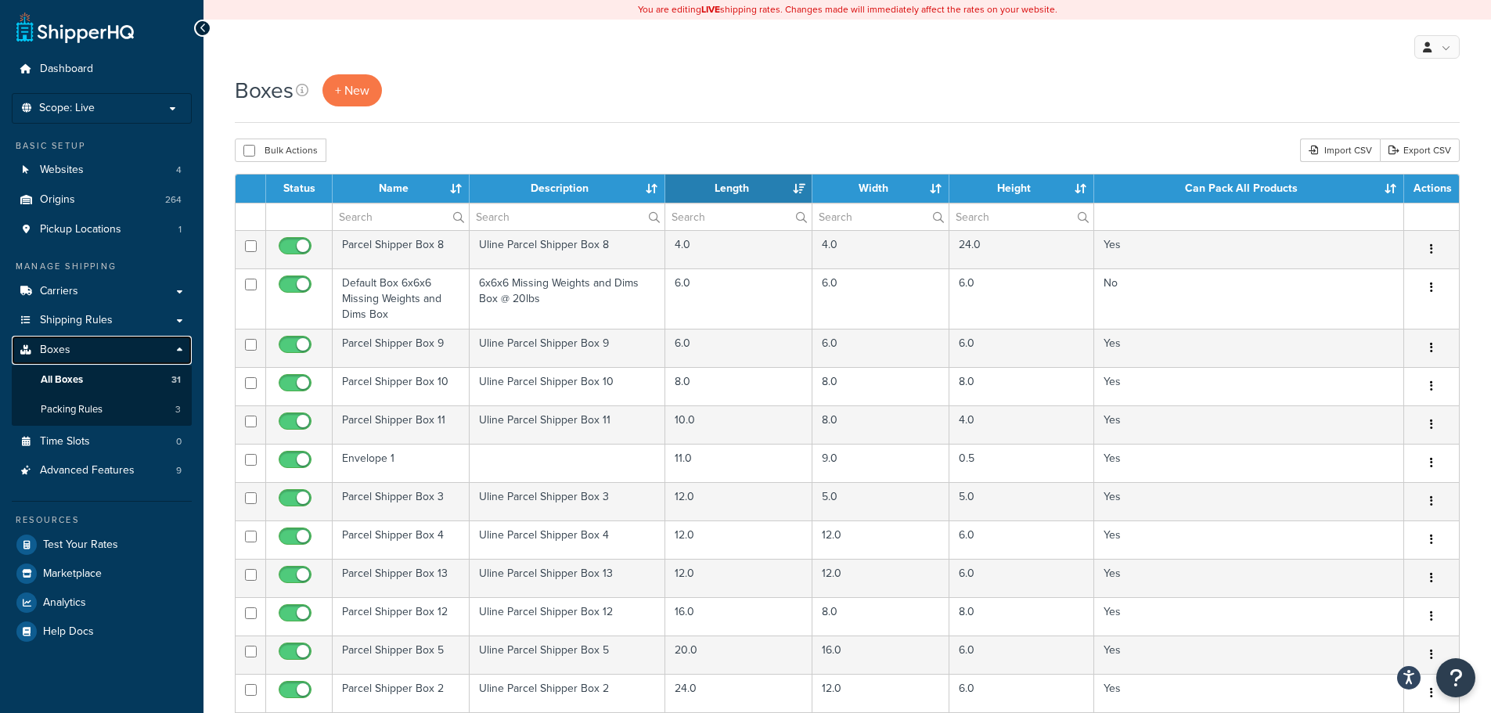
click at [52, 351] on span "Boxes" at bounding box center [55, 350] width 31 height 13
click at [104, 314] on span "Shipping Rules" at bounding box center [76, 320] width 73 height 13
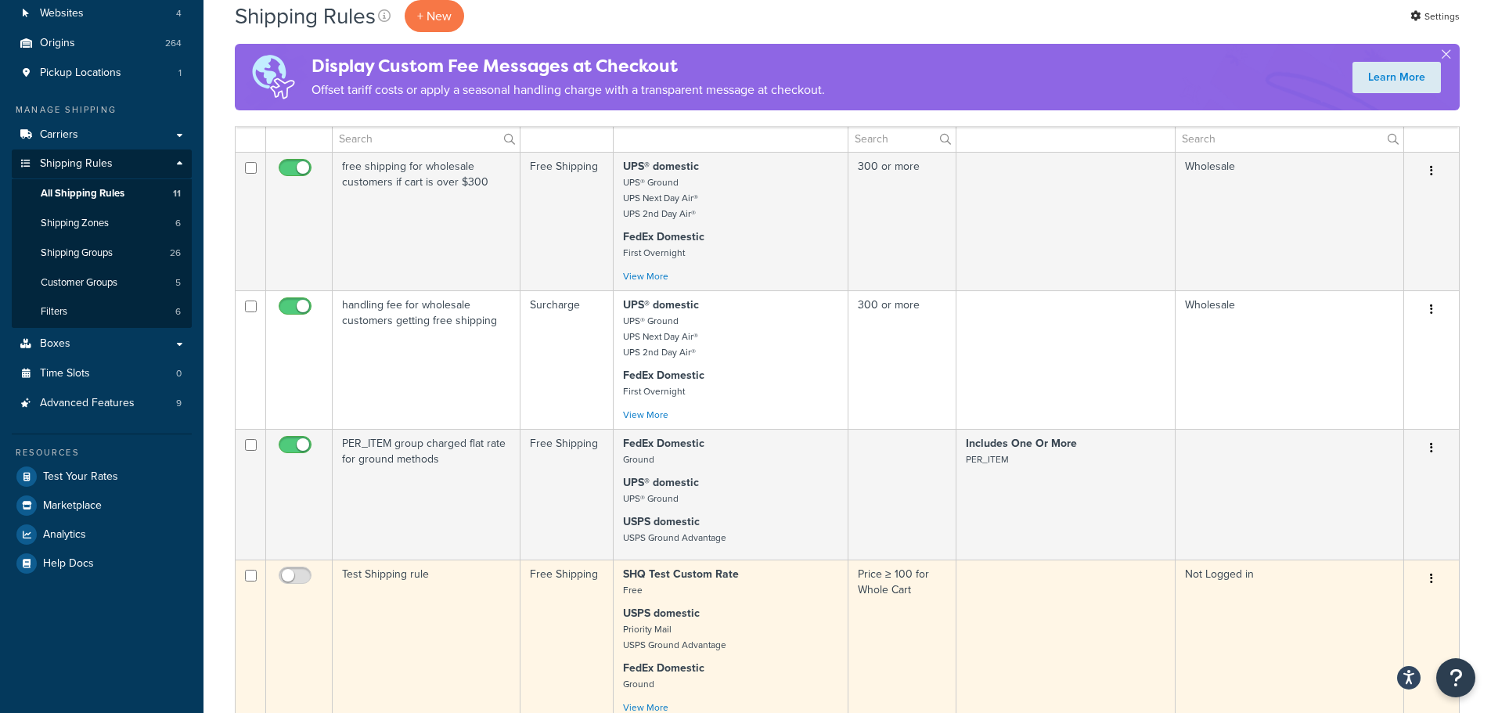
scroll to position [78, 0]
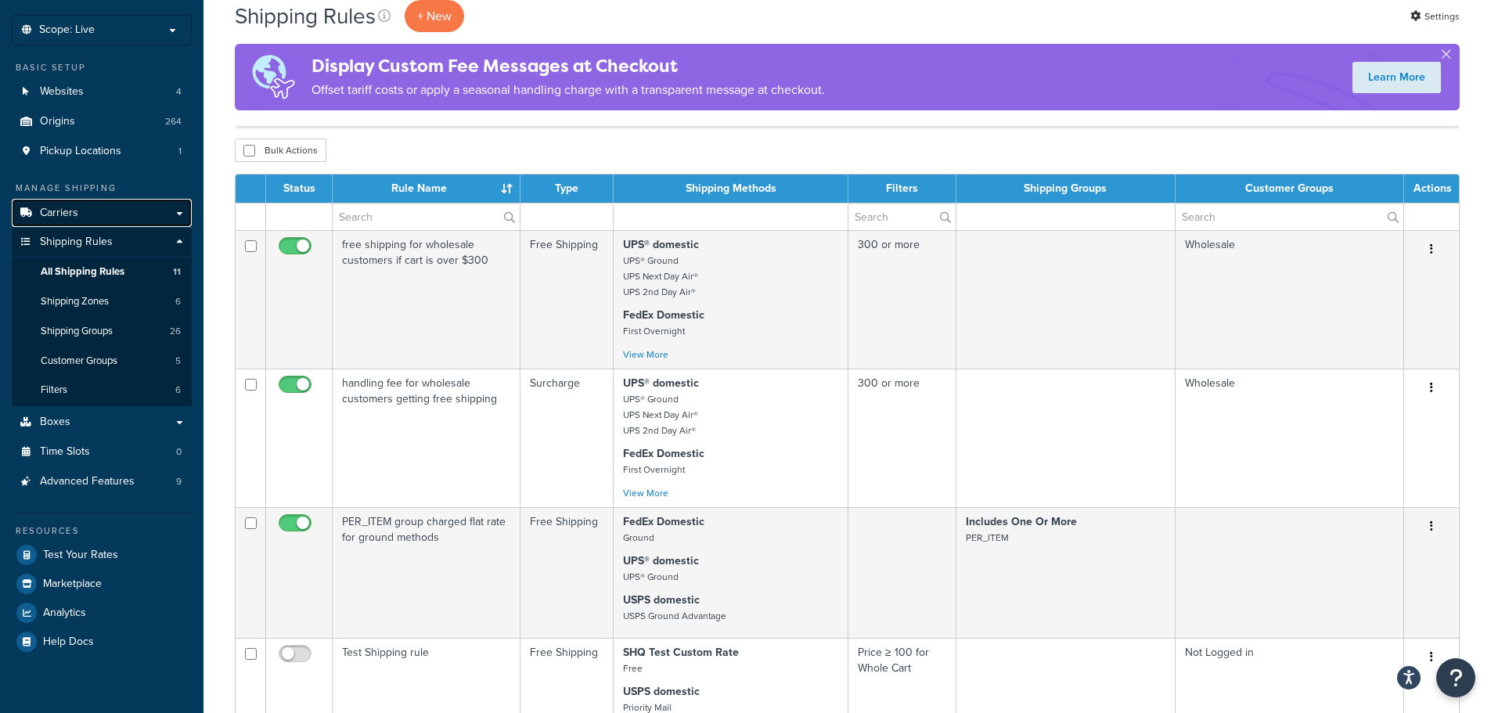
click at [105, 213] on link "Carriers" at bounding box center [102, 213] width 180 height 29
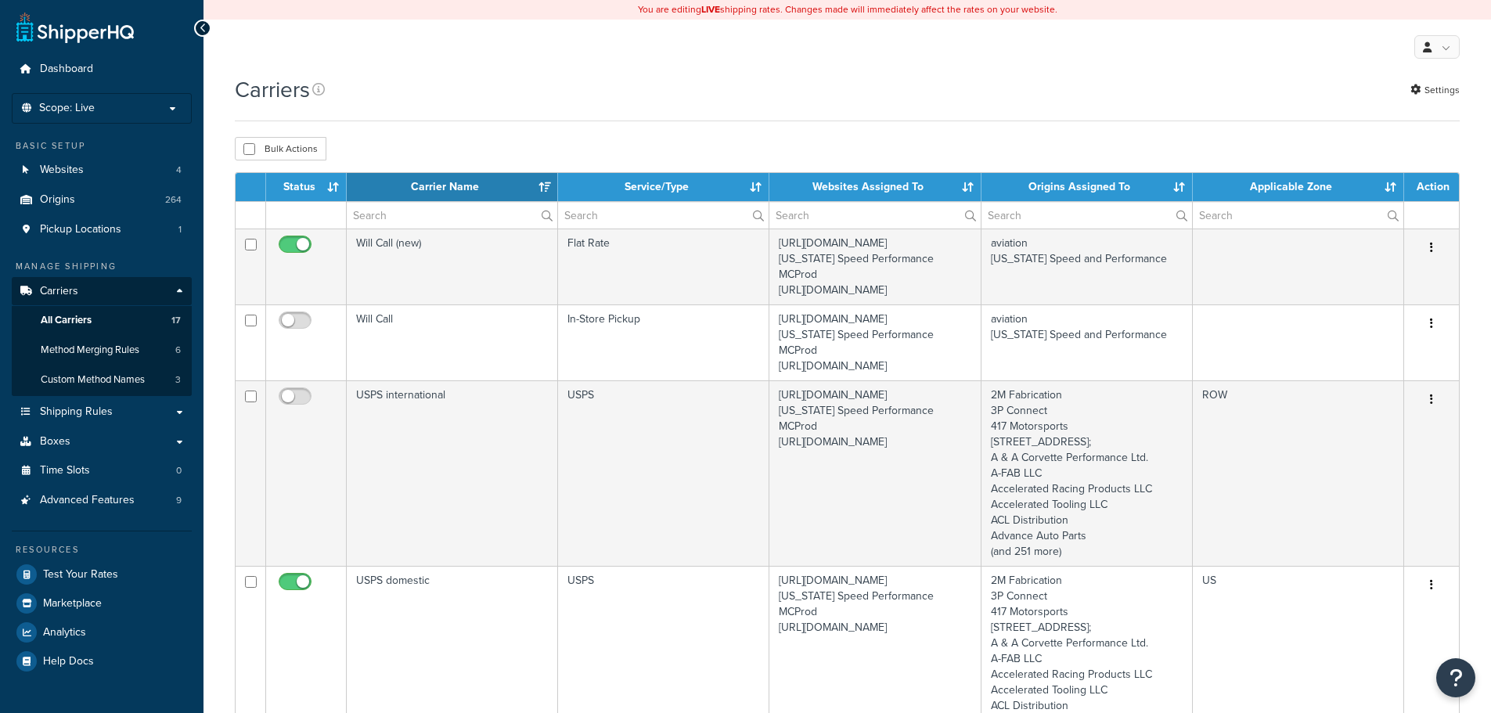
select select "15"
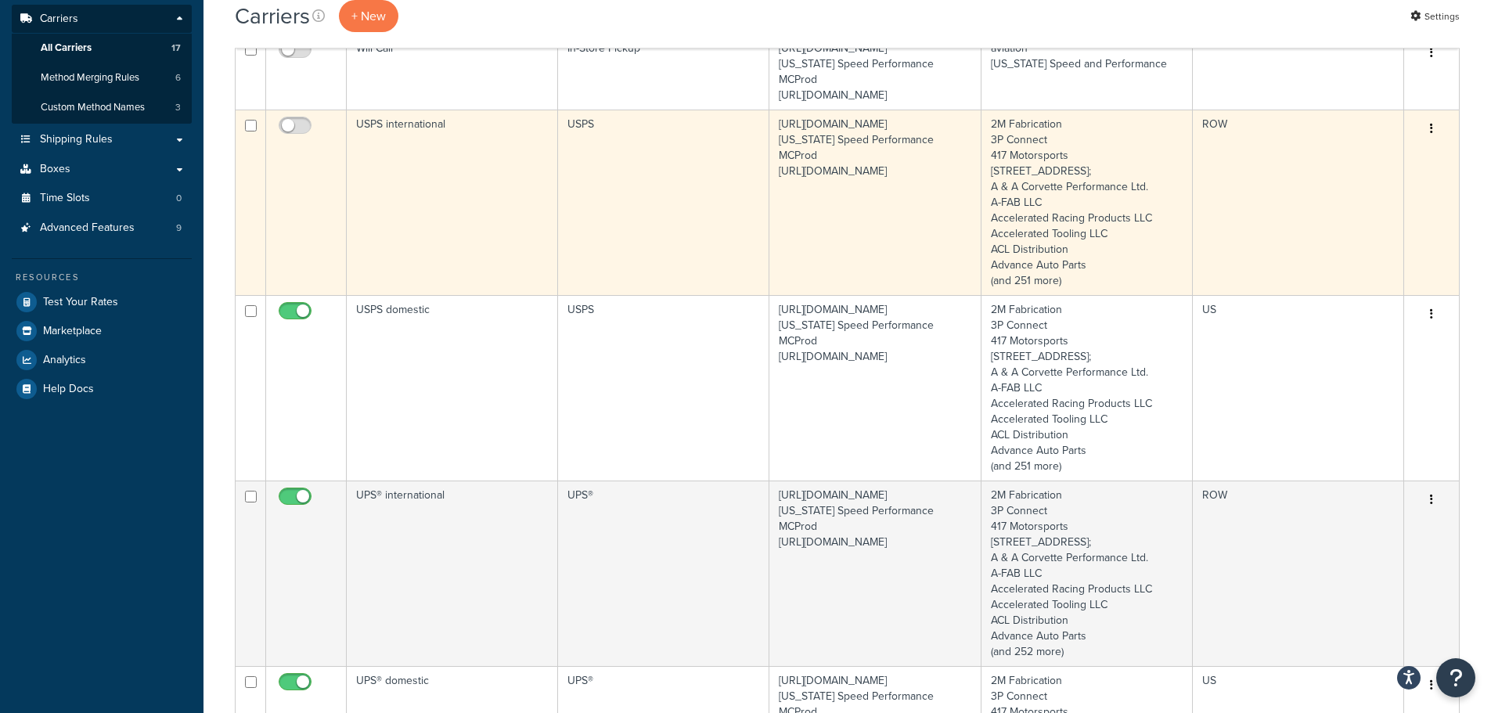
scroll to position [548, 0]
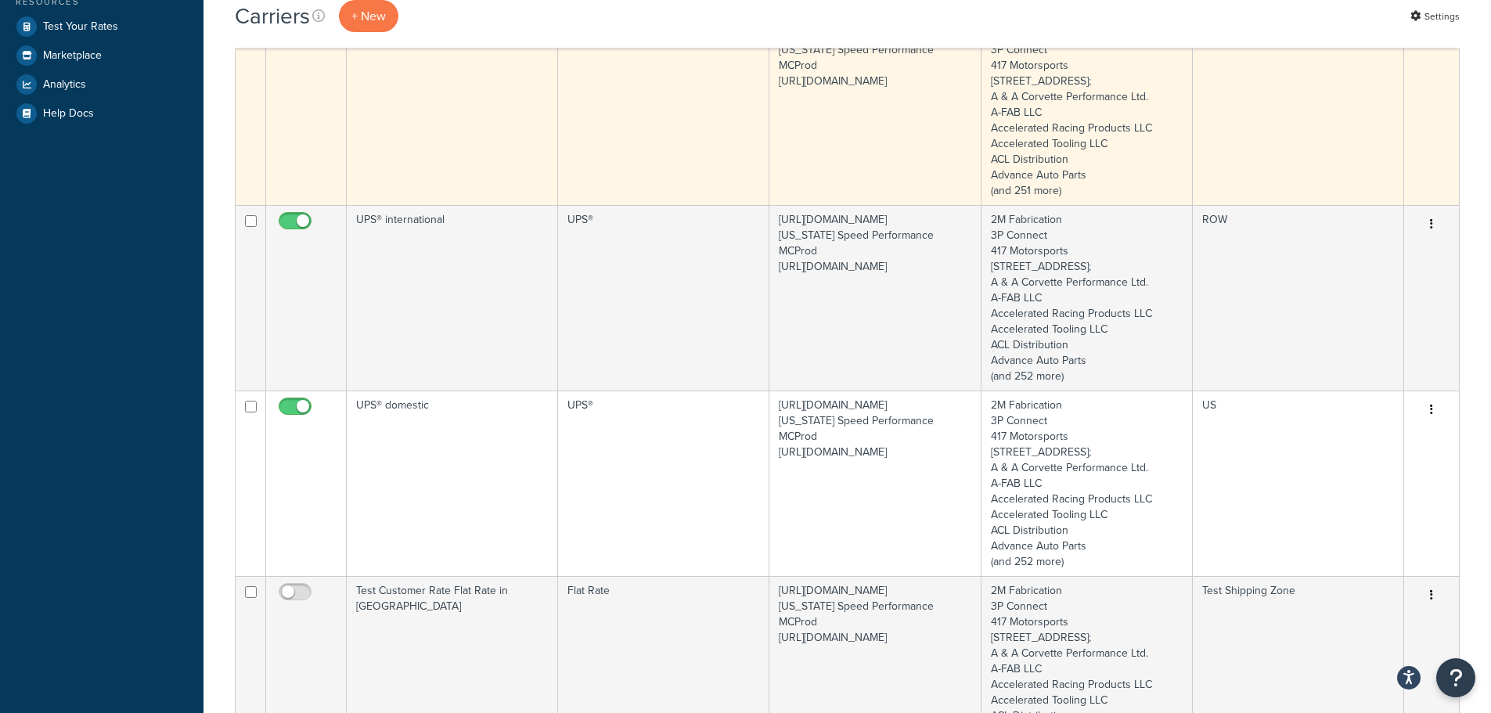
click at [1427, 52] on button "button" at bounding box center [1432, 39] width 22 height 25
click at [1367, 98] on link "Edit" at bounding box center [1369, 101] width 124 height 32
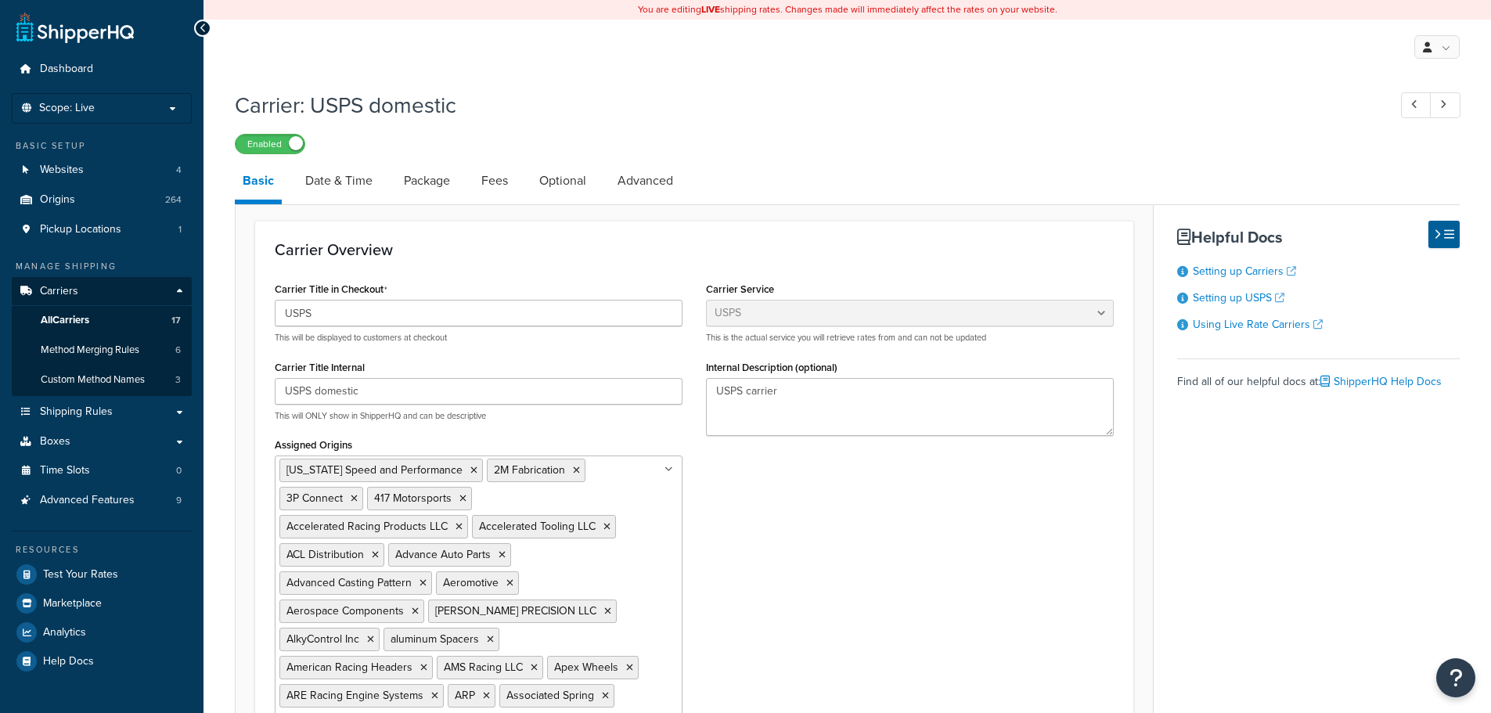
select select "usps"
select select "ONLINE"
click at [445, 179] on link "Package" at bounding box center [427, 181] width 62 height 38
select select "729453"
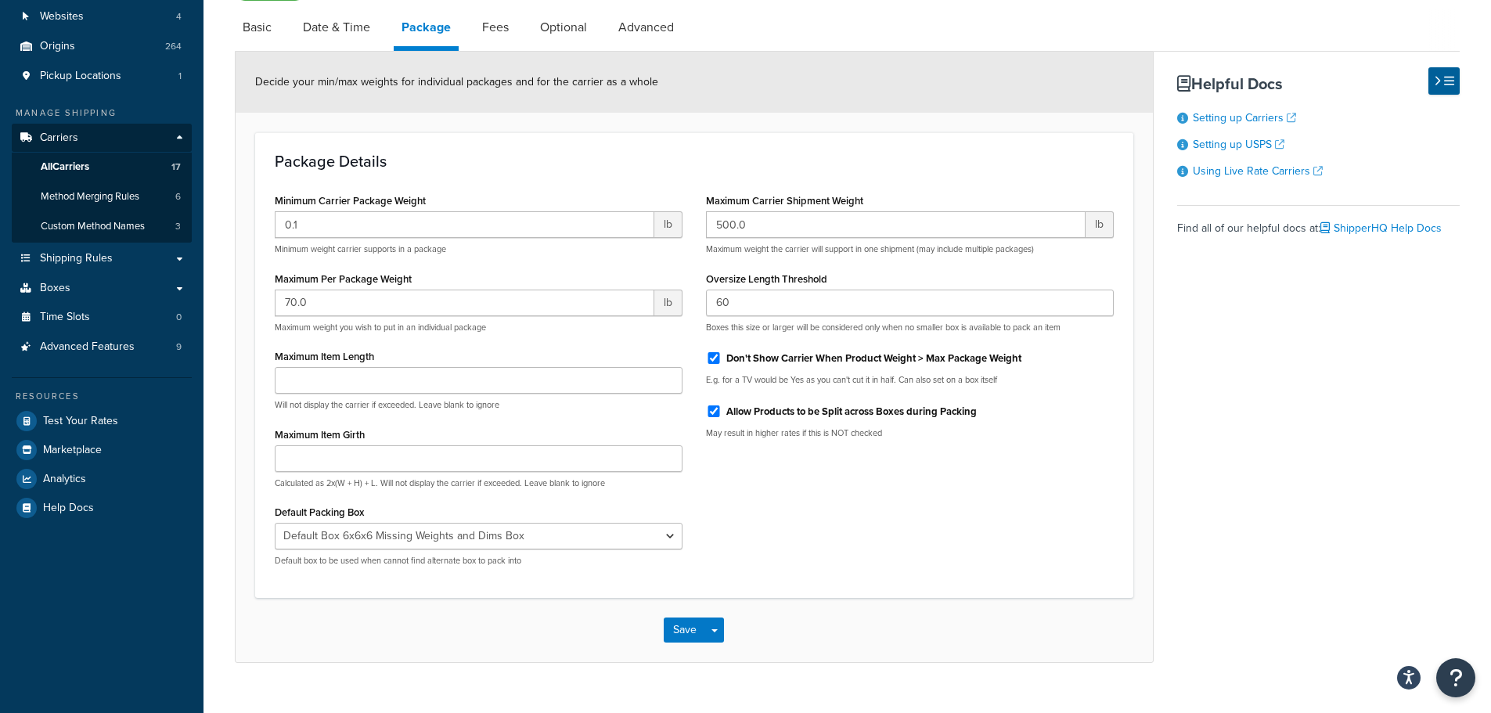
scroll to position [157, 0]
click at [964, 546] on div "Minimum Carrier Package Weight 0.1 lb Minimum weight carrier supports in a pack…" at bounding box center [694, 380] width 863 height 389
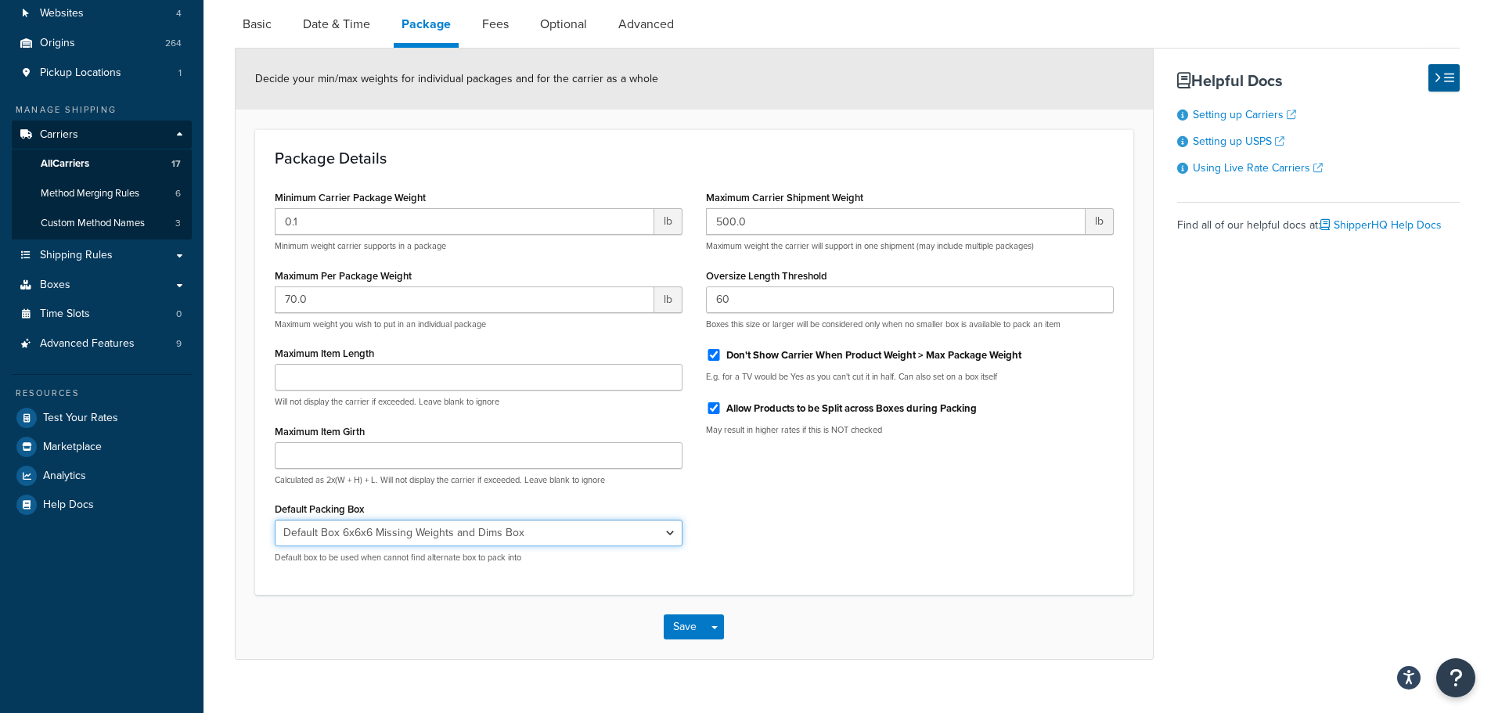
click at [643, 534] on select "N/A Exhaust 1 Exhaust 2 Exhaust 3 Exhaust 4 Exhaust 5 Exhaust 6 (highest usage)…" at bounding box center [479, 533] width 408 height 27
click at [947, 549] on div "Minimum Carrier Package Weight 0.1 lb Minimum weight carrier supports in a pack…" at bounding box center [694, 380] width 863 height 389
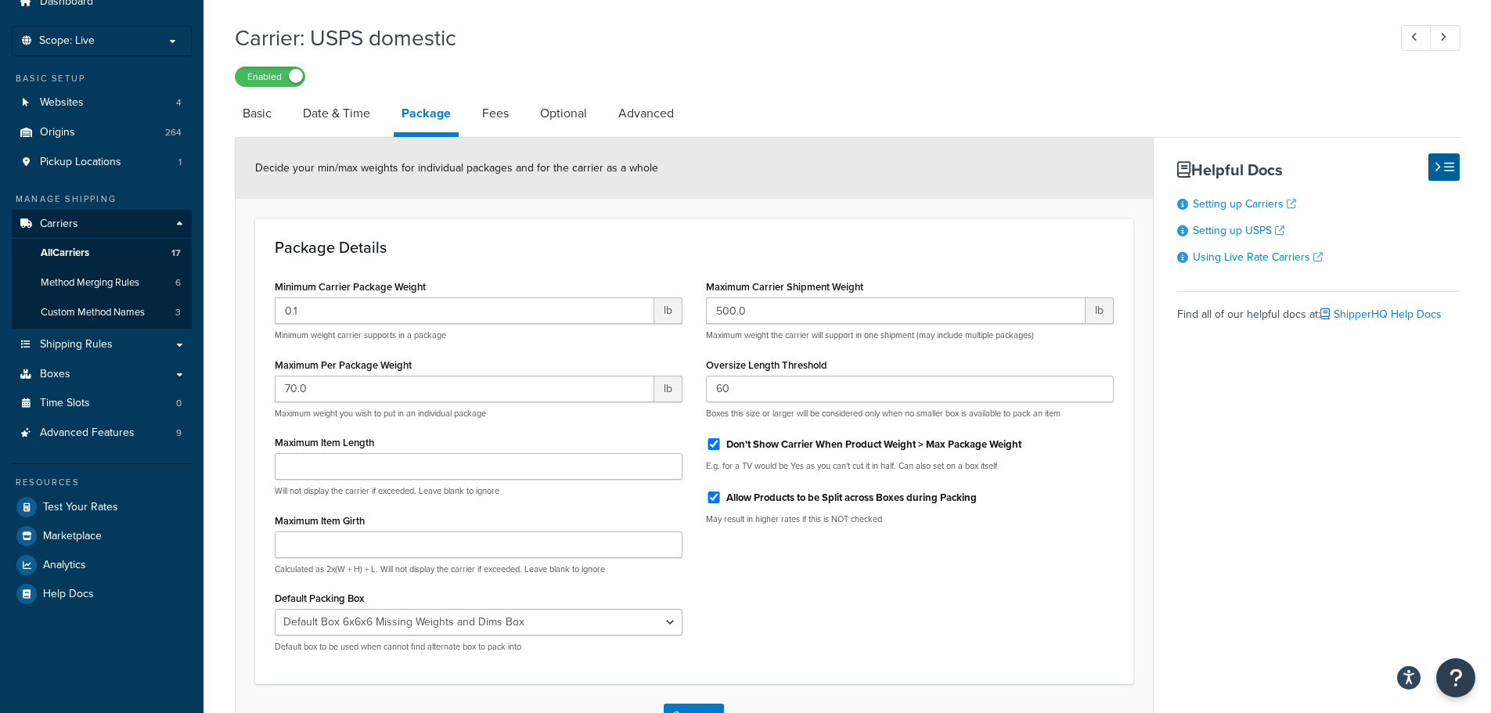
scroll to position [0, 0]
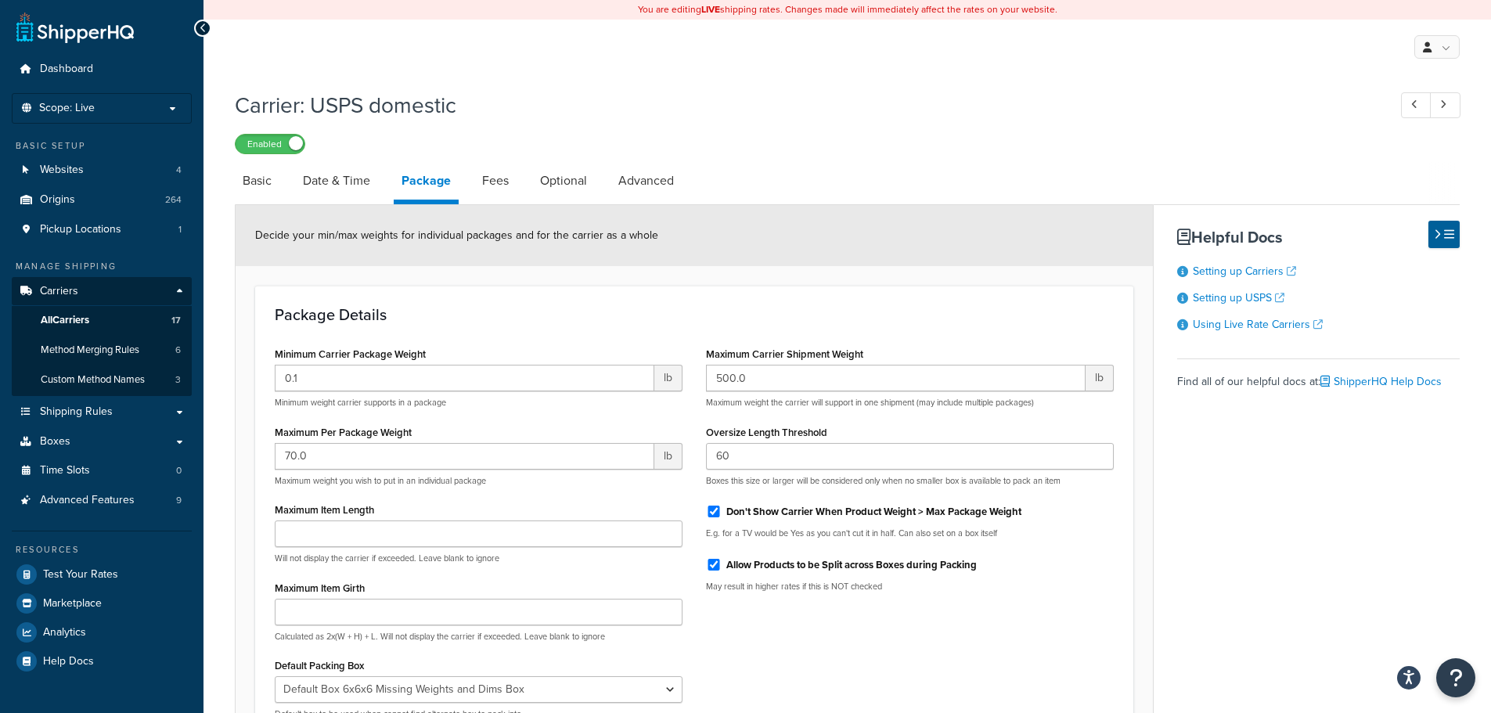
select select "usps"
select select "ONLINE"
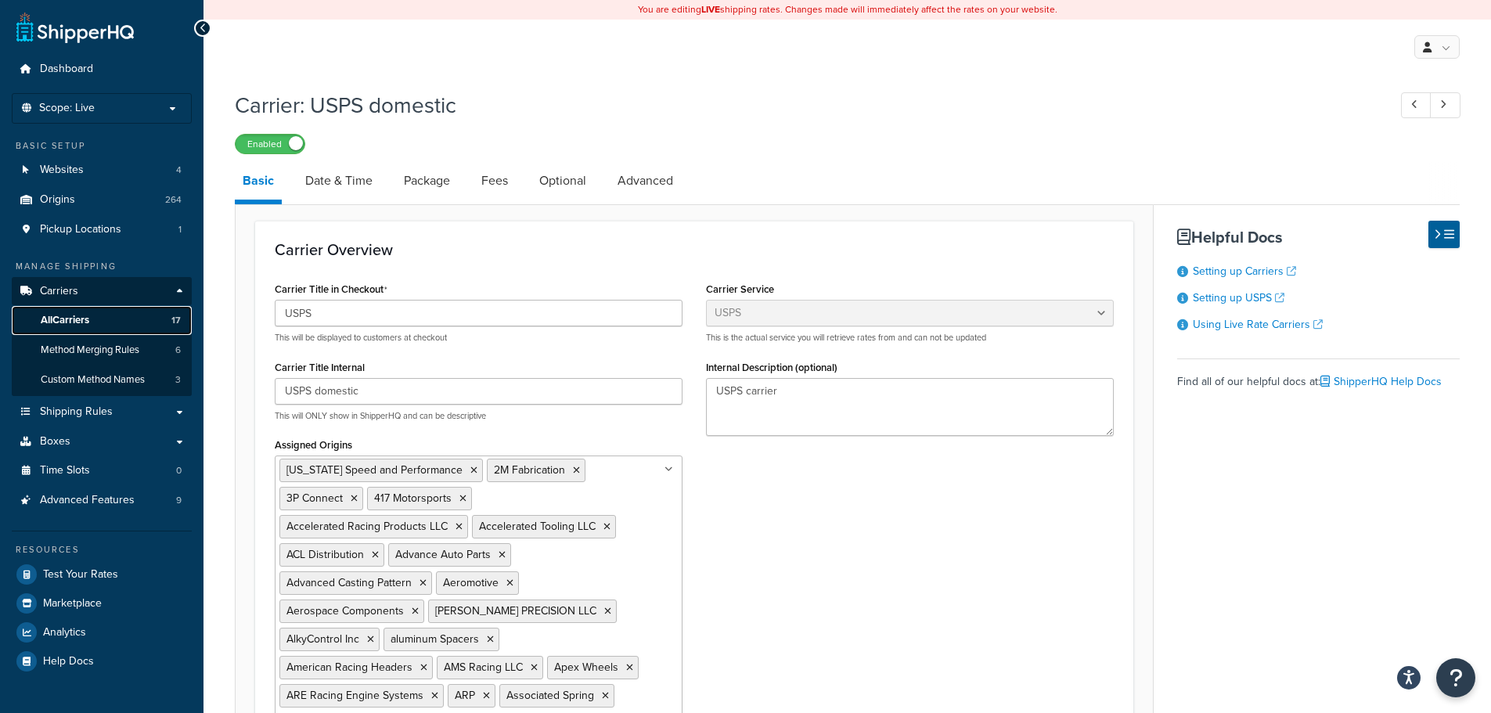
click at [74, 308] on link "All Carriers 17" at bounding box center [102, 320] width 180 height 29
click at [71, 321] on span "All Carriers" at bounding box center [65, 320] width 49 height 13
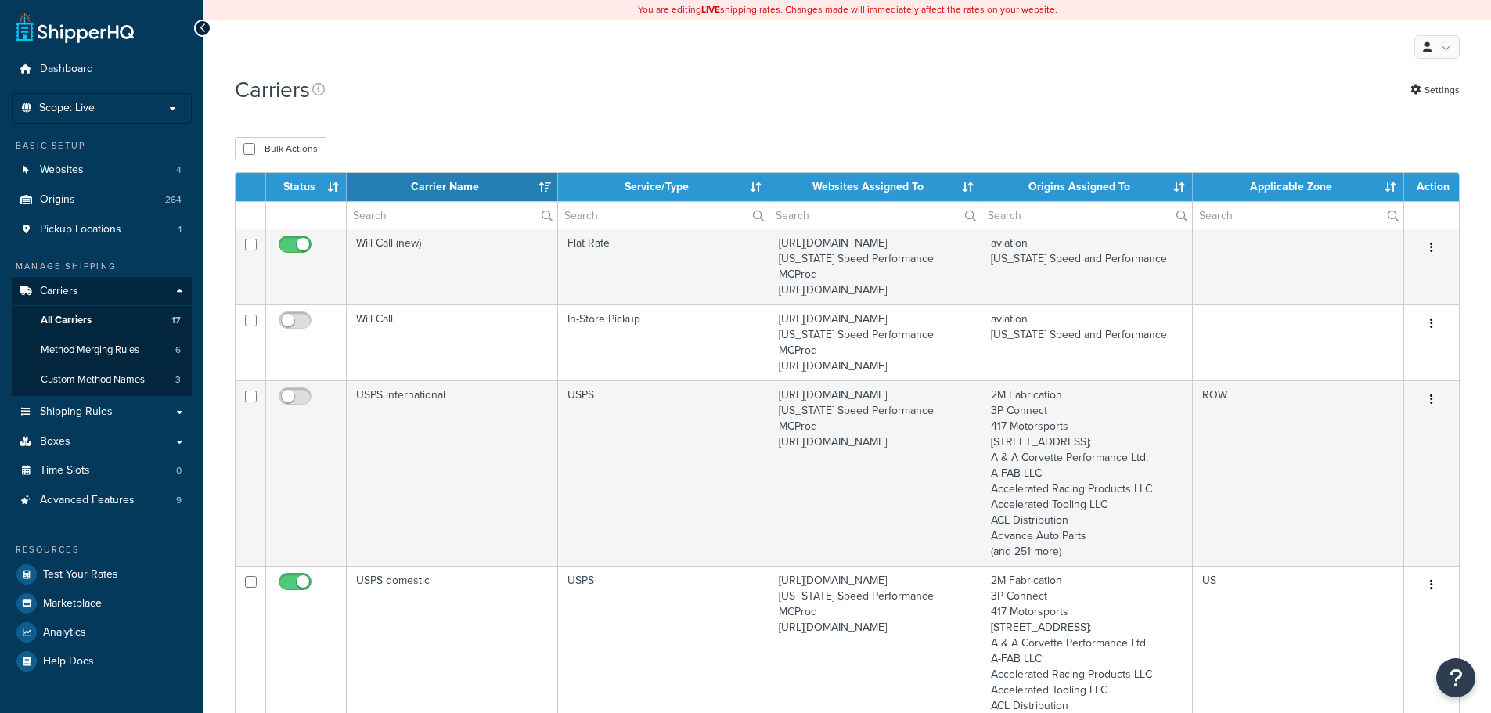
select select "15"
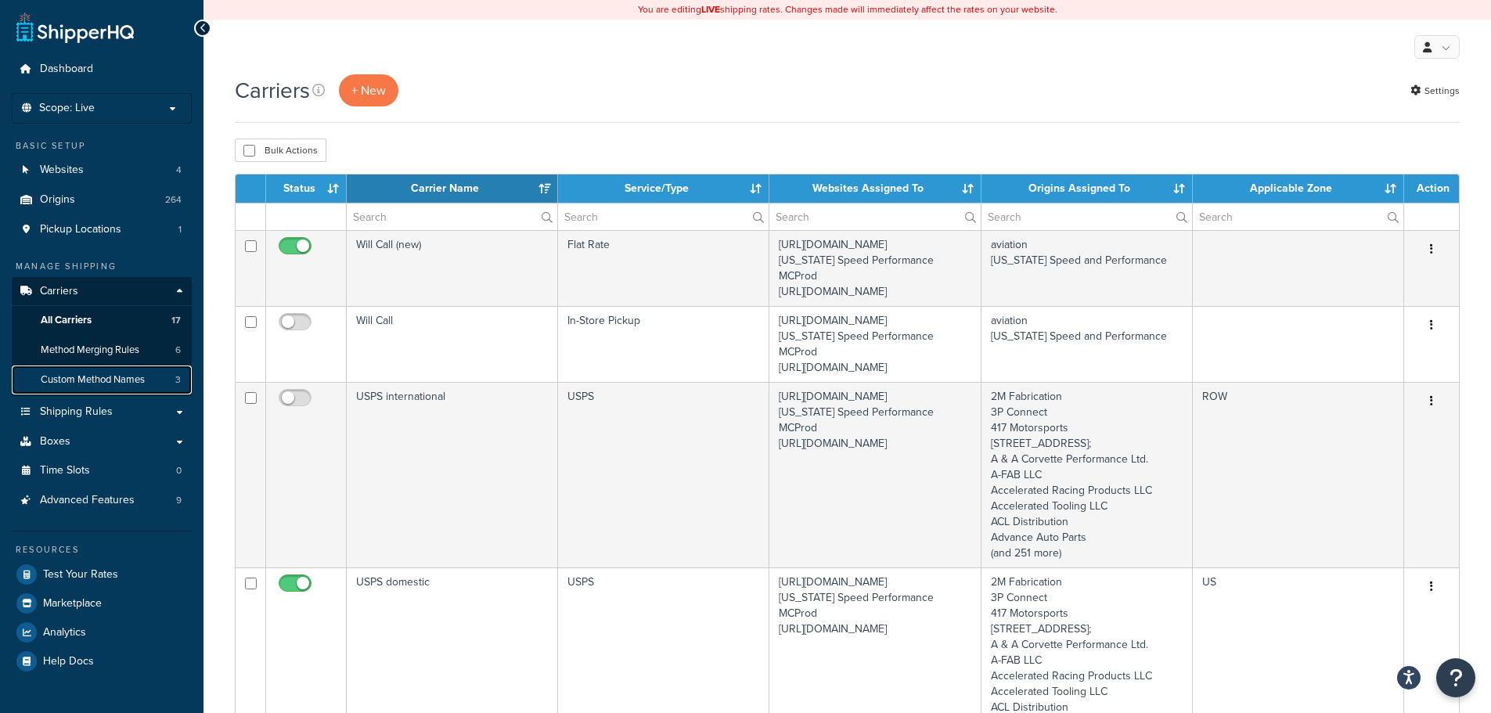
click at [81, 377] on span "Custom Method Names" at bounding box center [93, 379] width 104 height 13
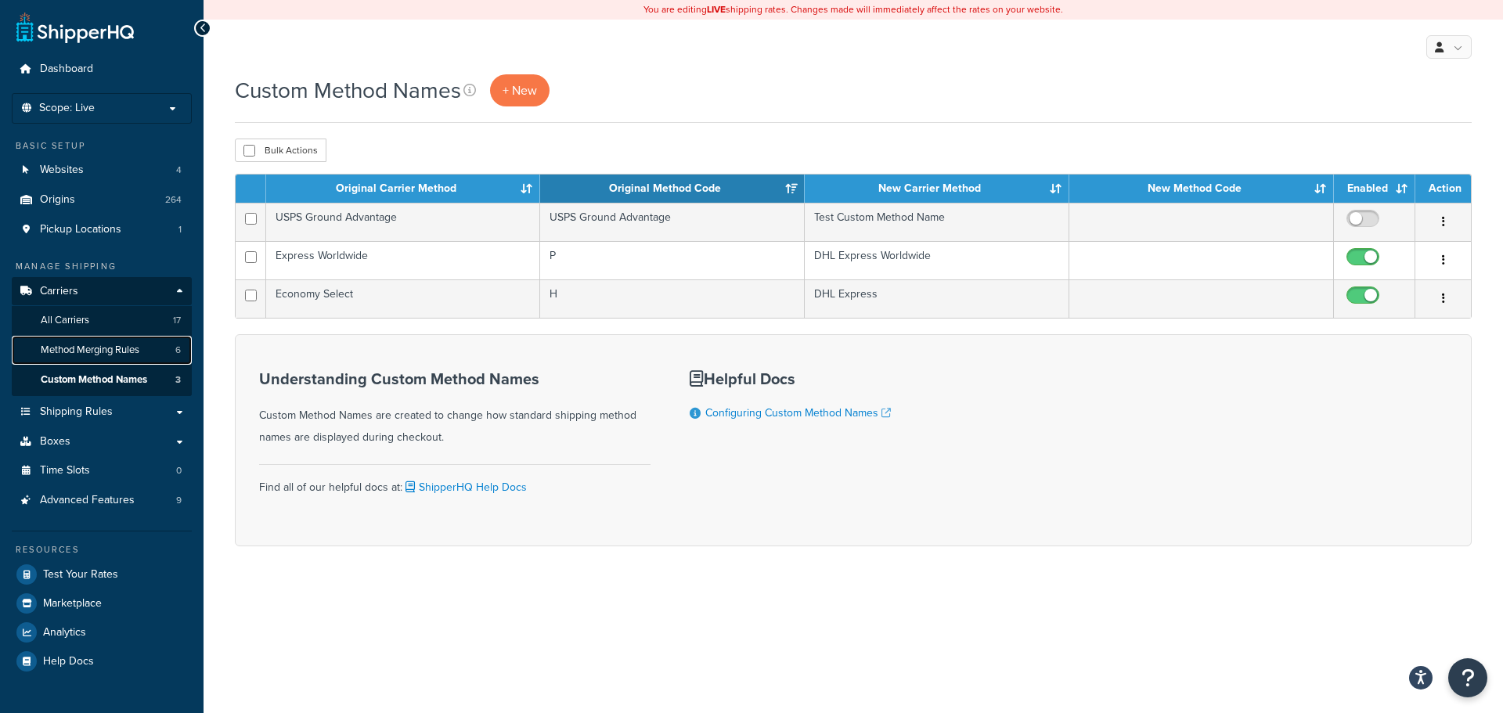
click at [98, 348] on span "Method Merging Rules" at bounding box center [90, 350] width 99 height 13
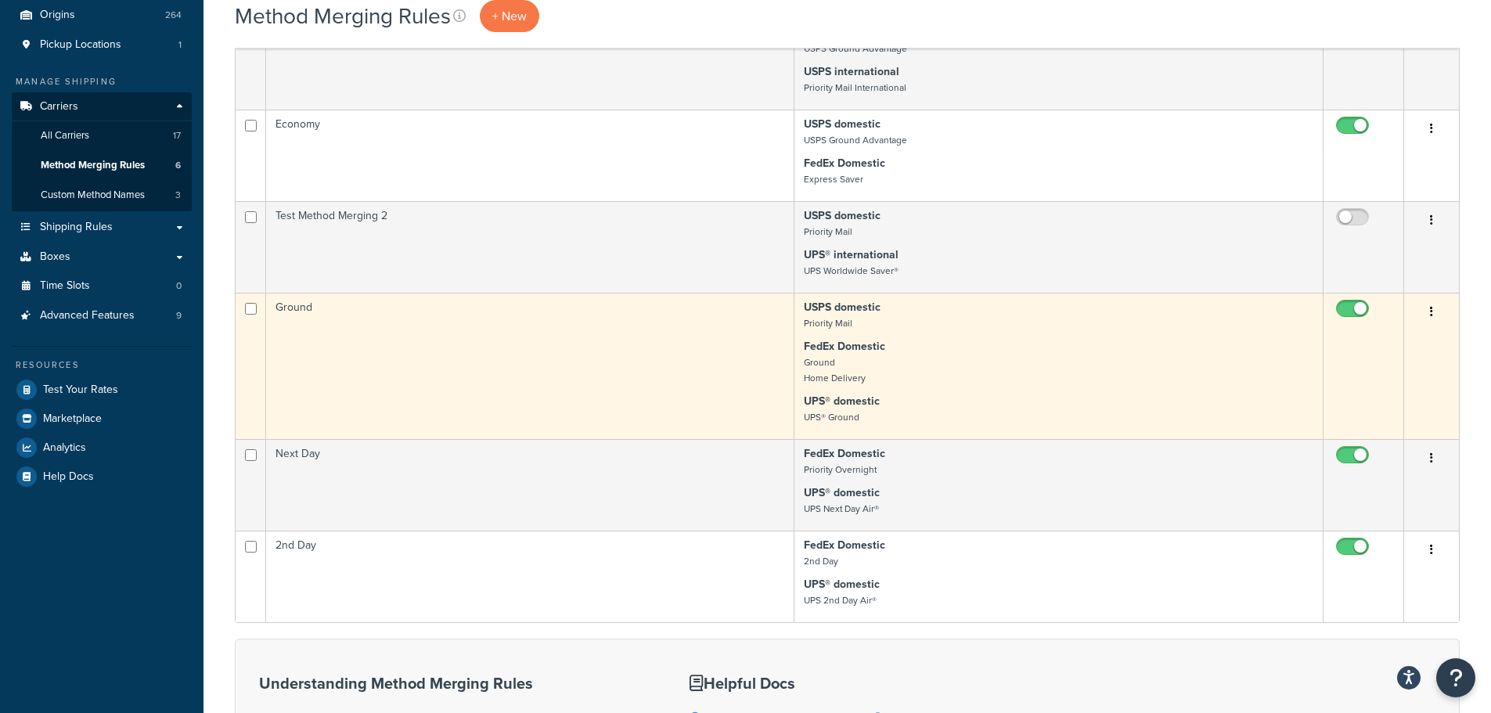
scroll to position [147, 0]
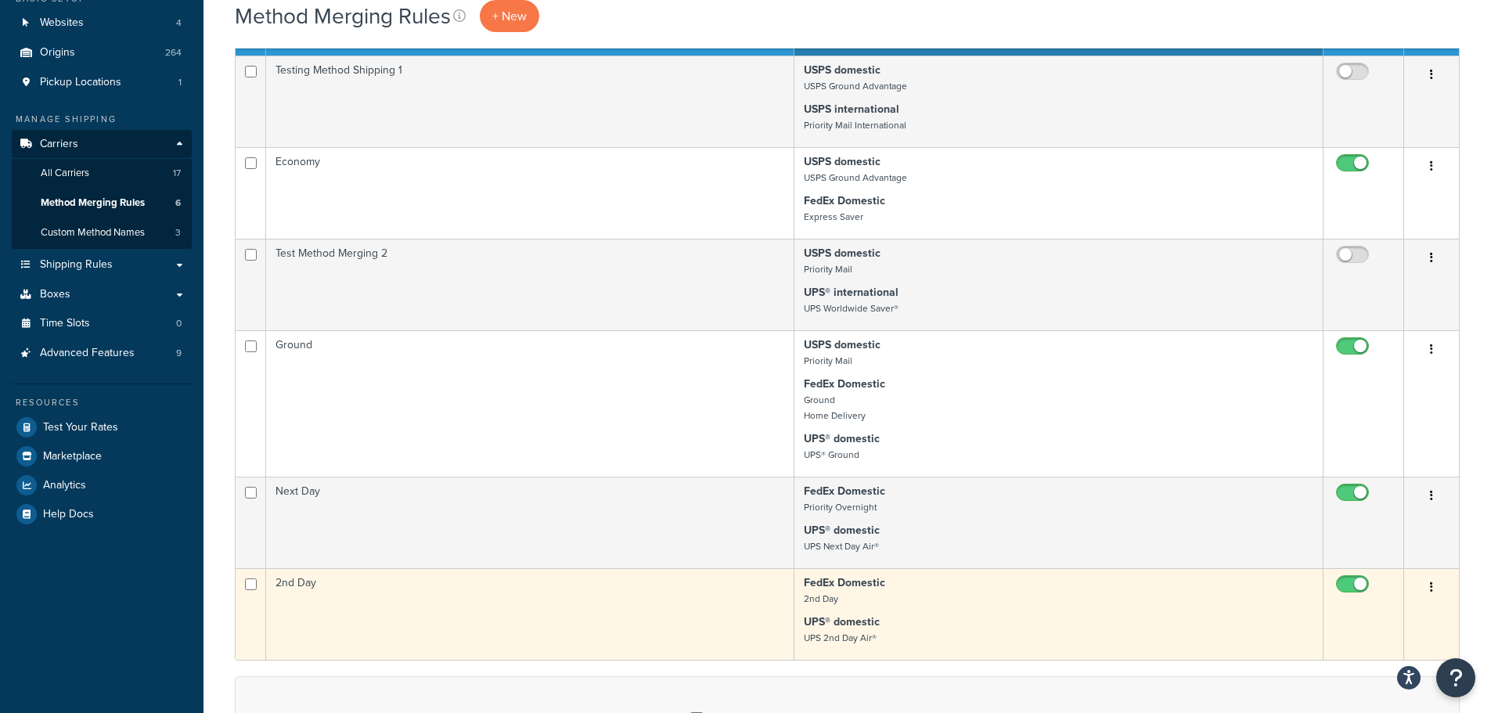
click at [1446, 587] on div "Edit Duplicate Delete" at bounding box center [1432, 587] width 36 height 25
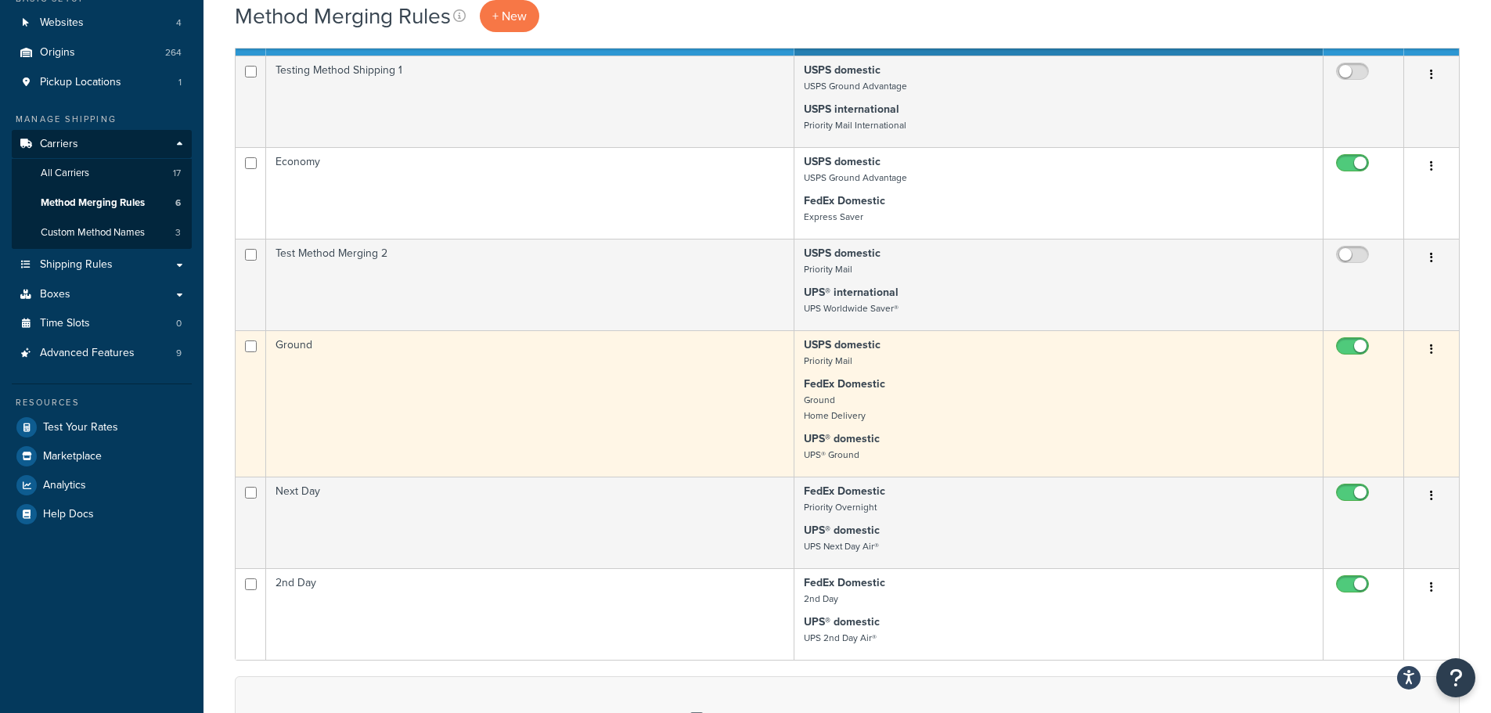
click at [1429, 349] on button "button" at bounding box center [1432, 349] width 22 height 25
click at [1350, 377] on link "Edit" at bounding box center [1369, 381] width 124 height 32
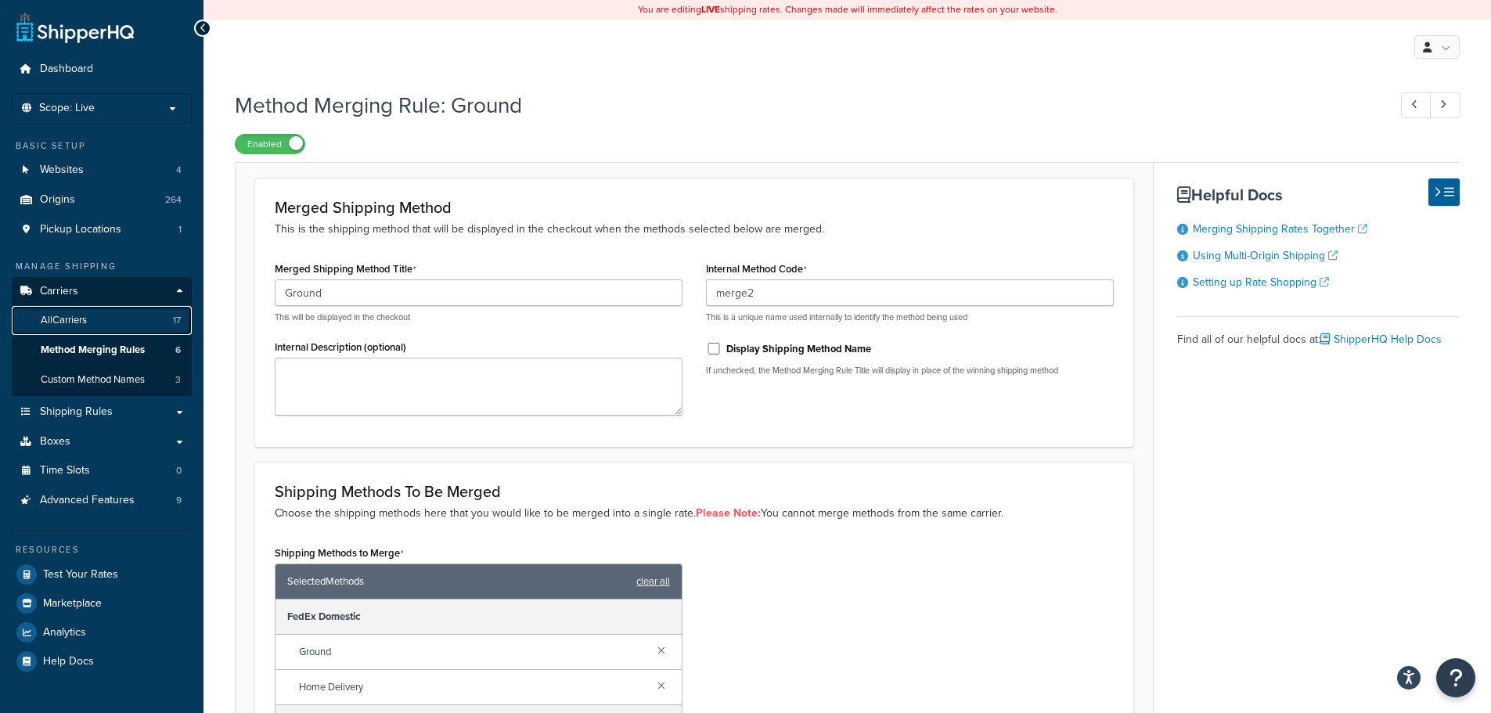
click at [81, 315] on span "All Carriers" at bounding box center [64, 320] width 46 height 13
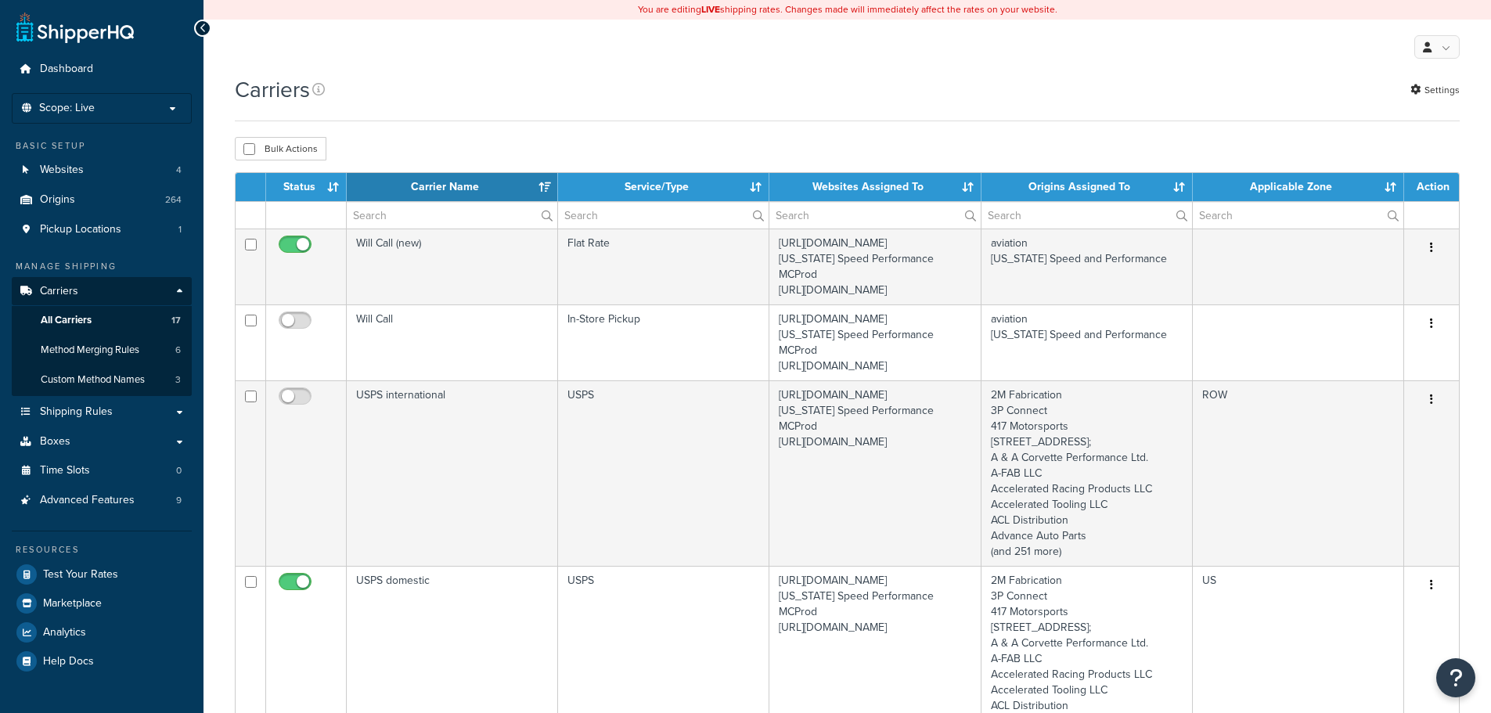
select select "15"
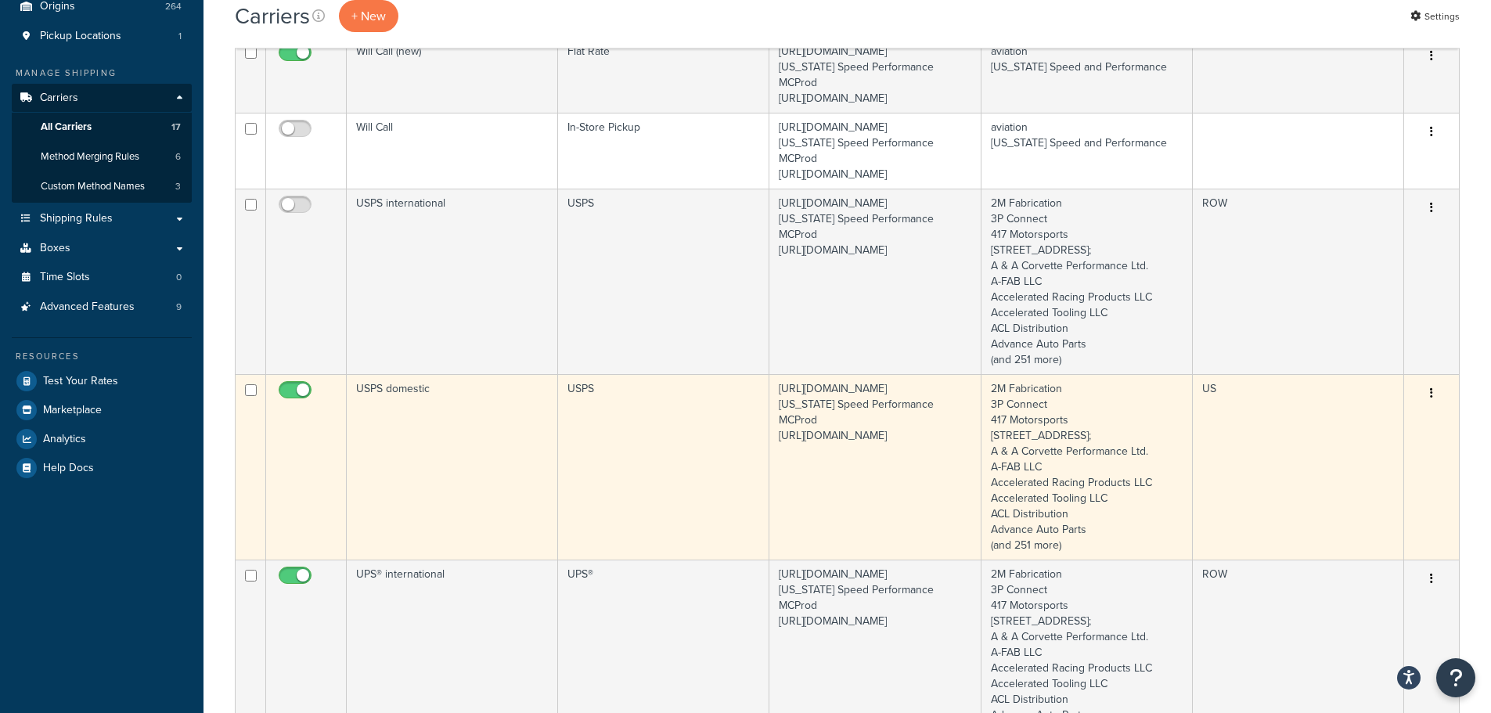
scroll to position [391, 0]
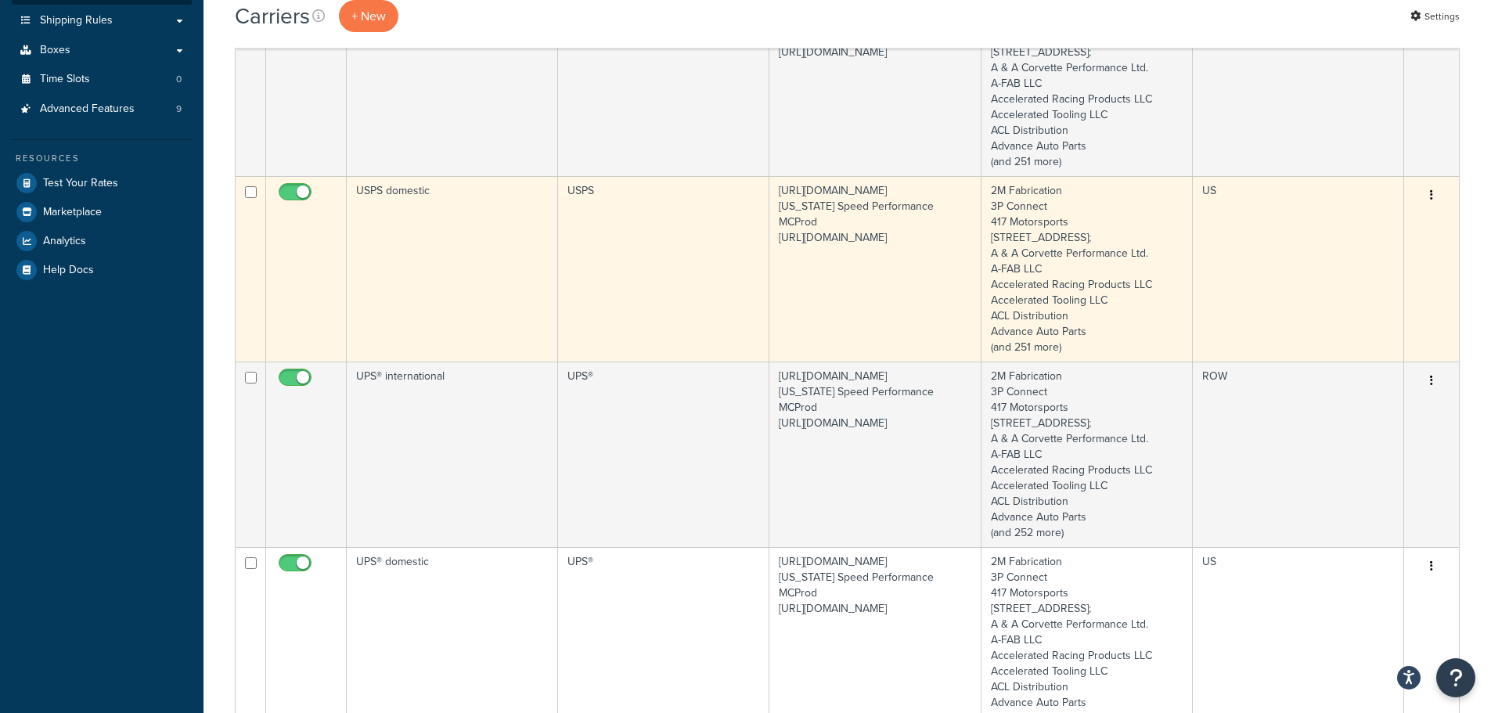
click at [1431, 212] on td "Edit Duplicate Delete" at bounding box center [1431, 269] width 55 height 186
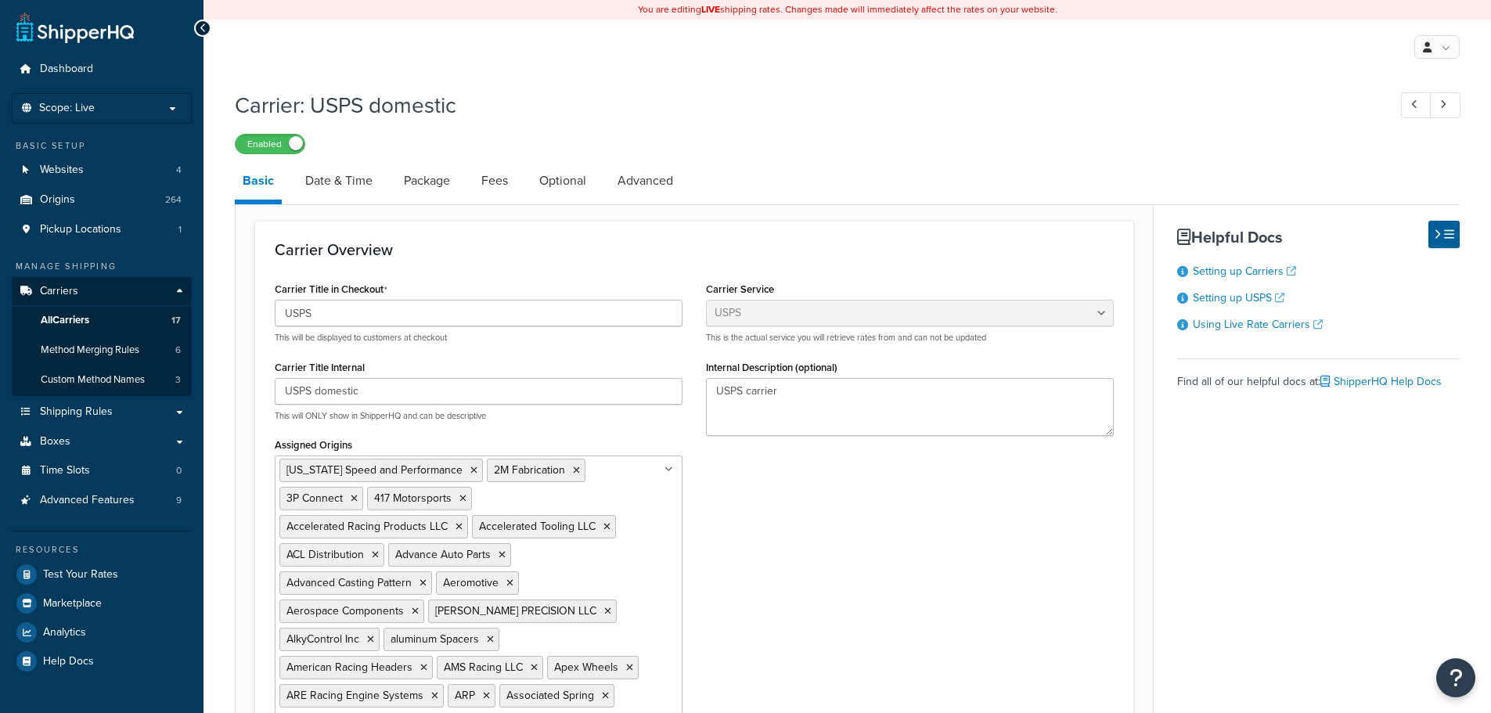
select select "usps"
select select "ONLINE"
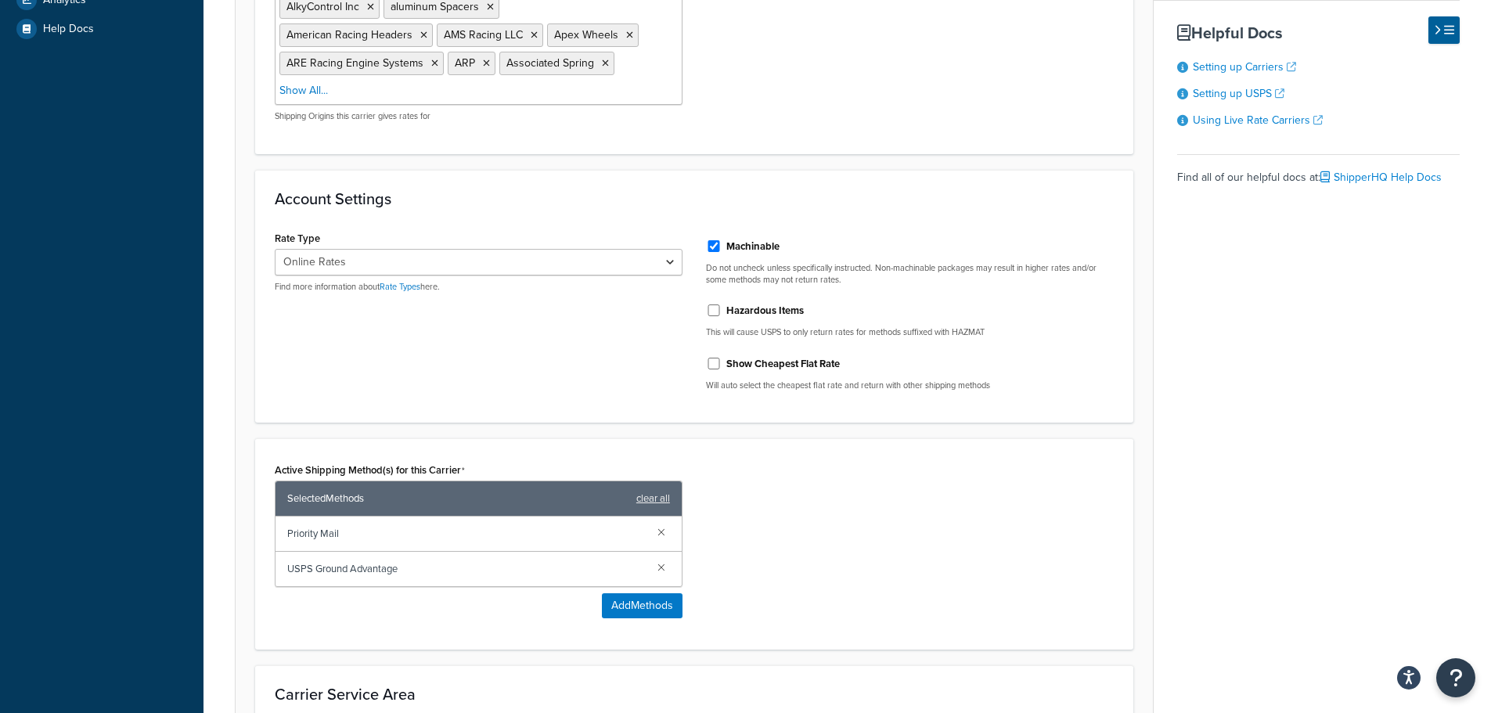
scroll to position [705, 0]
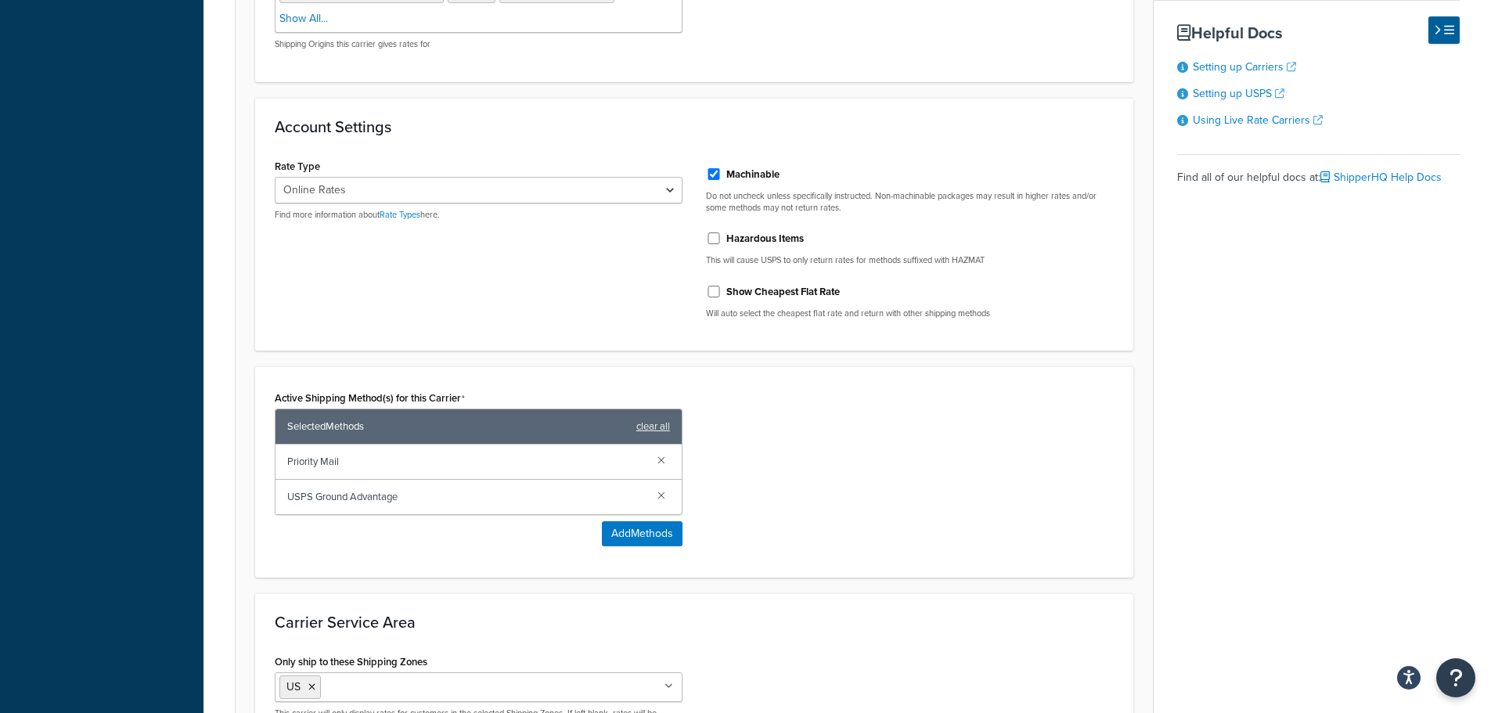
drag, startPoint x: 837, startPoint y: 413, endPoint x: 797, endPoint y: 426, distance: 41.8
click at [797, 426] on div "Active Shipping Method(s) for this Carrier Selected Methods clear all Priority …" at bounding box center [694, 472] width 863 height 171
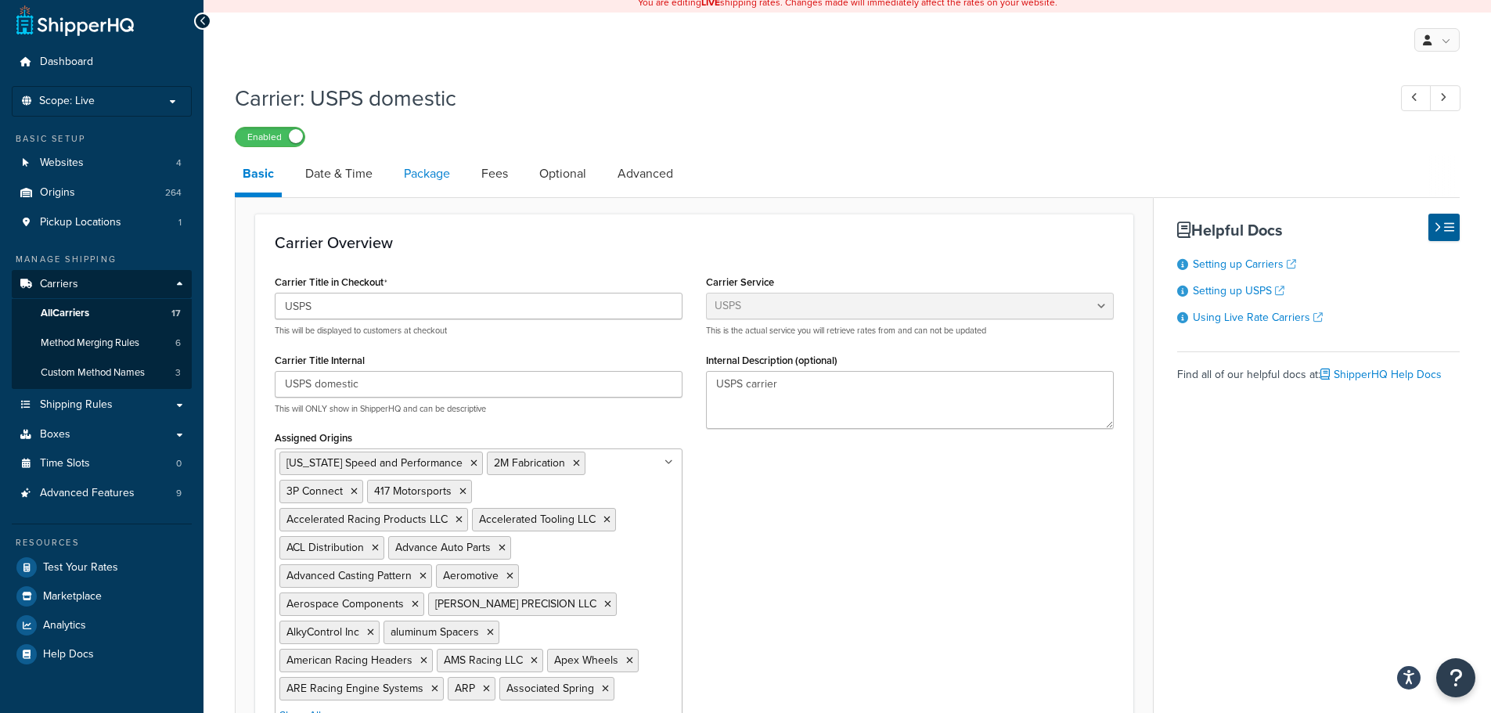
scroll to position [0, 0]
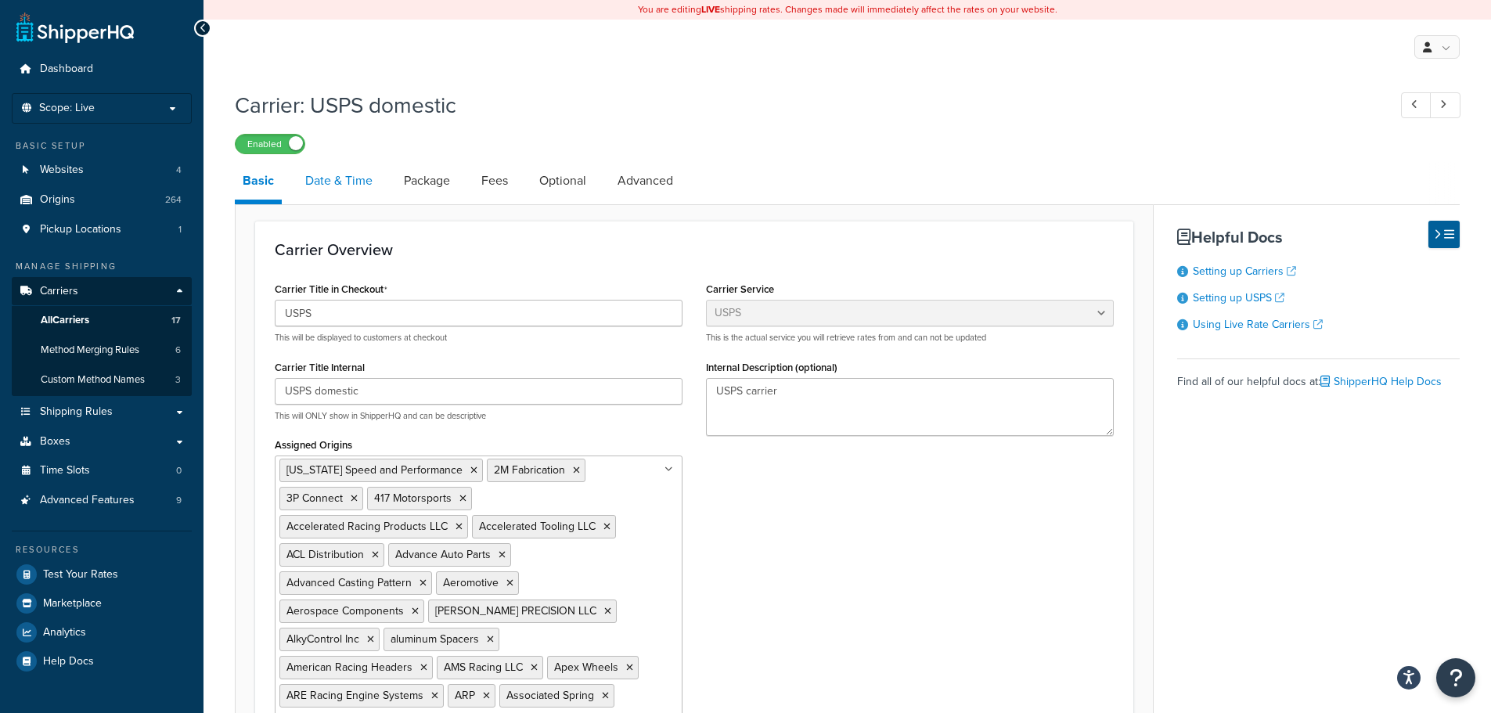
click at [348, 186] on link "Date & Time" at bounding box center [338, 181] width 83 height 38
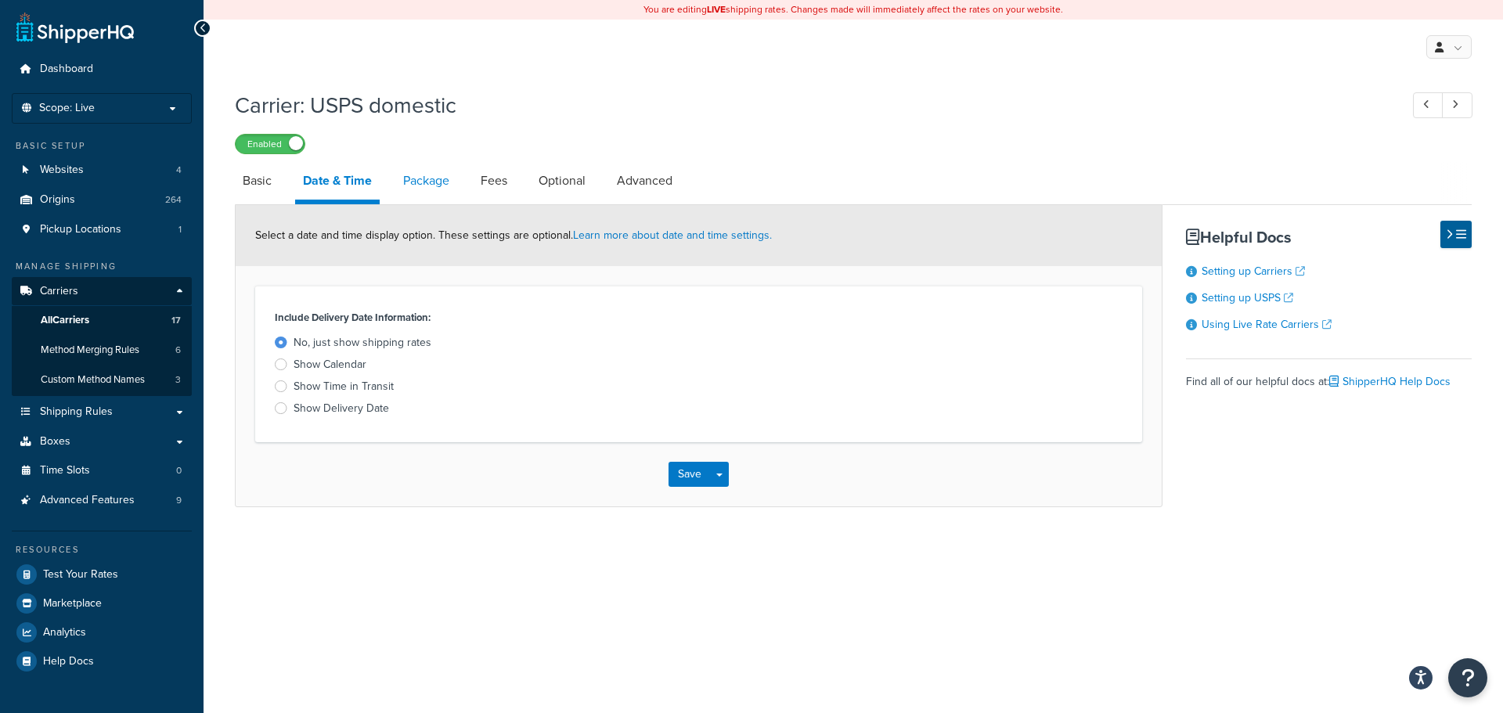
click at [435, 186] on link "Package" at bounding box center [426, 181] width 62 height 38
select select "729453"
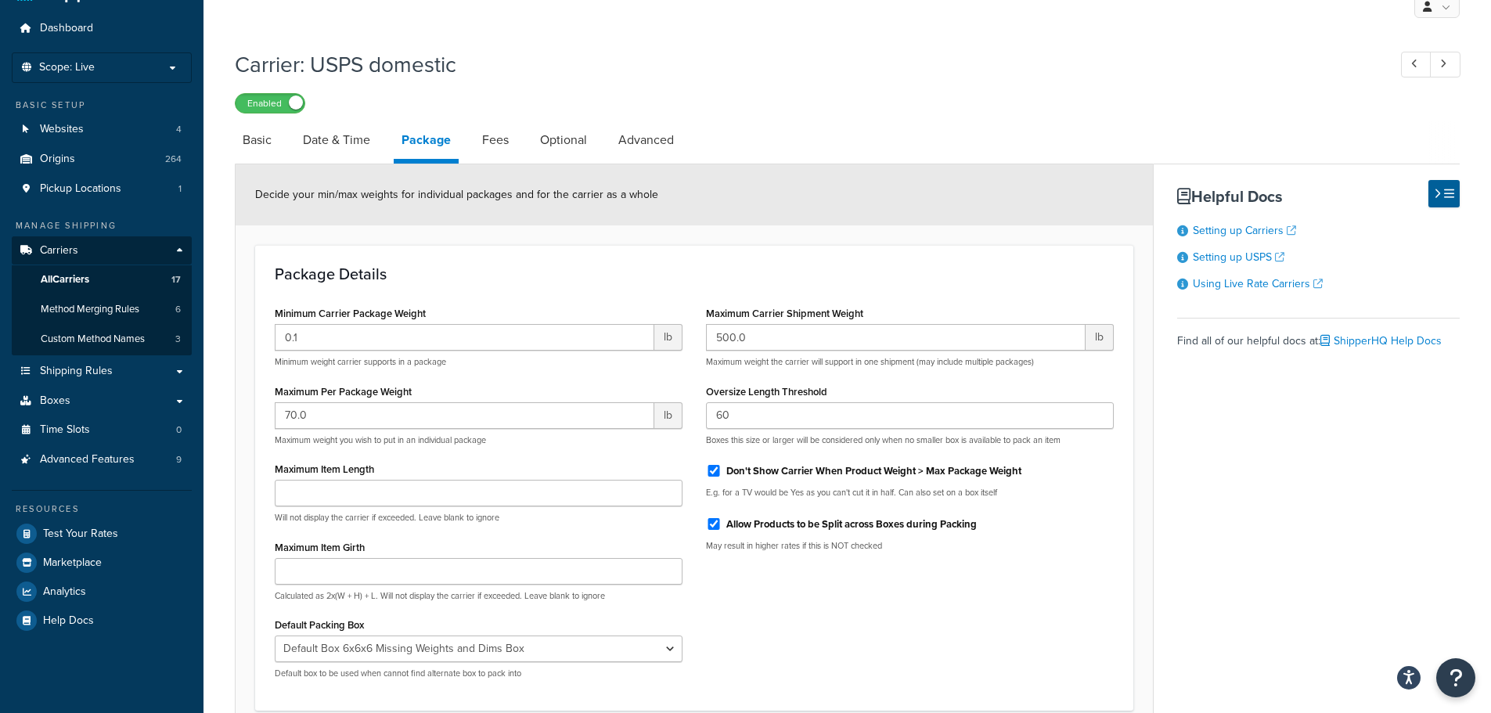
scroll to position [78, 0]
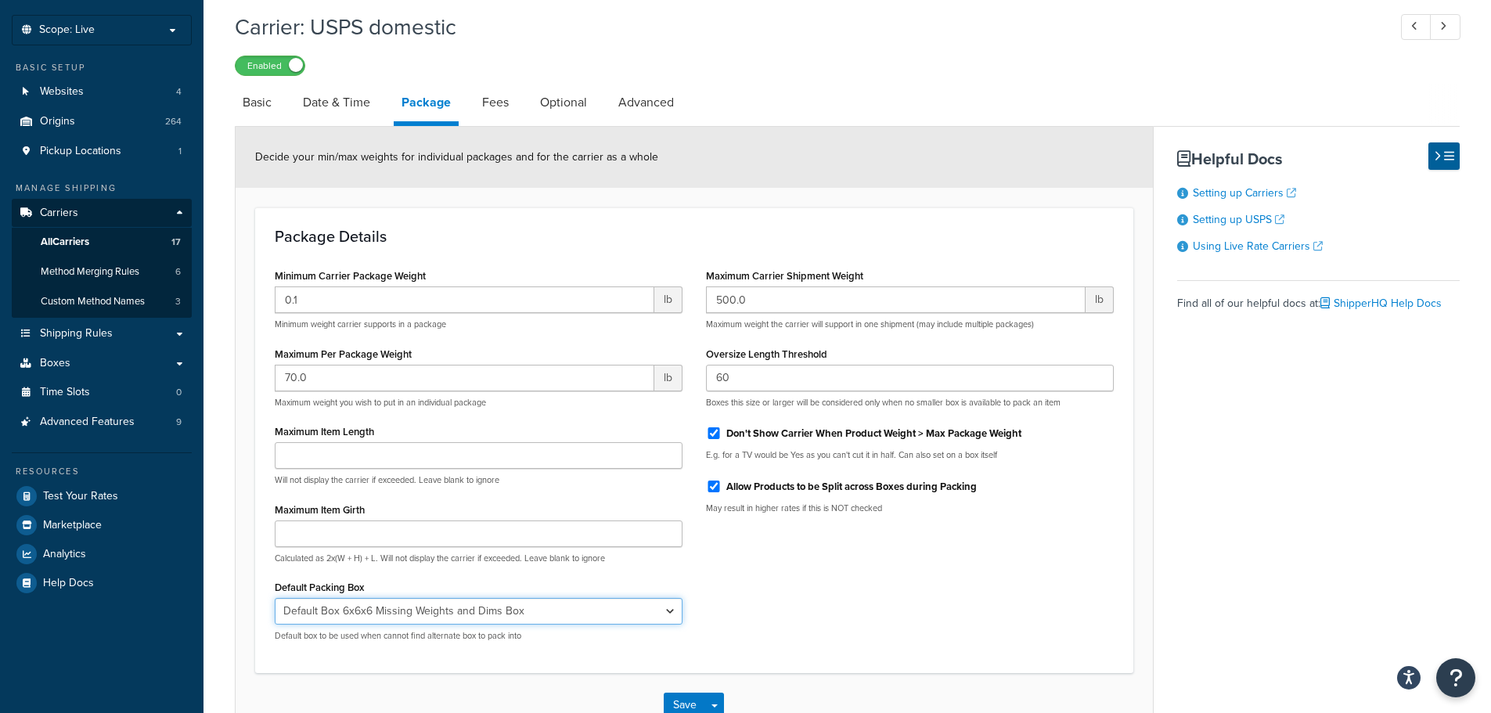
click at [524, 600] on select "N/A Exhaust 1 Exhaust 2 Exhaust 3 Exhaust 4 Exhaust 5 Exhaust 6 (highest usage)…" at bounding box center [479, 611] width 408 height 27
click at [818, 599] on div "Minimum Carrier Package Weight 0.1 lb Minimum weight carrier supports in a pack…" at bounding box center [694, 459] width 863 height 389
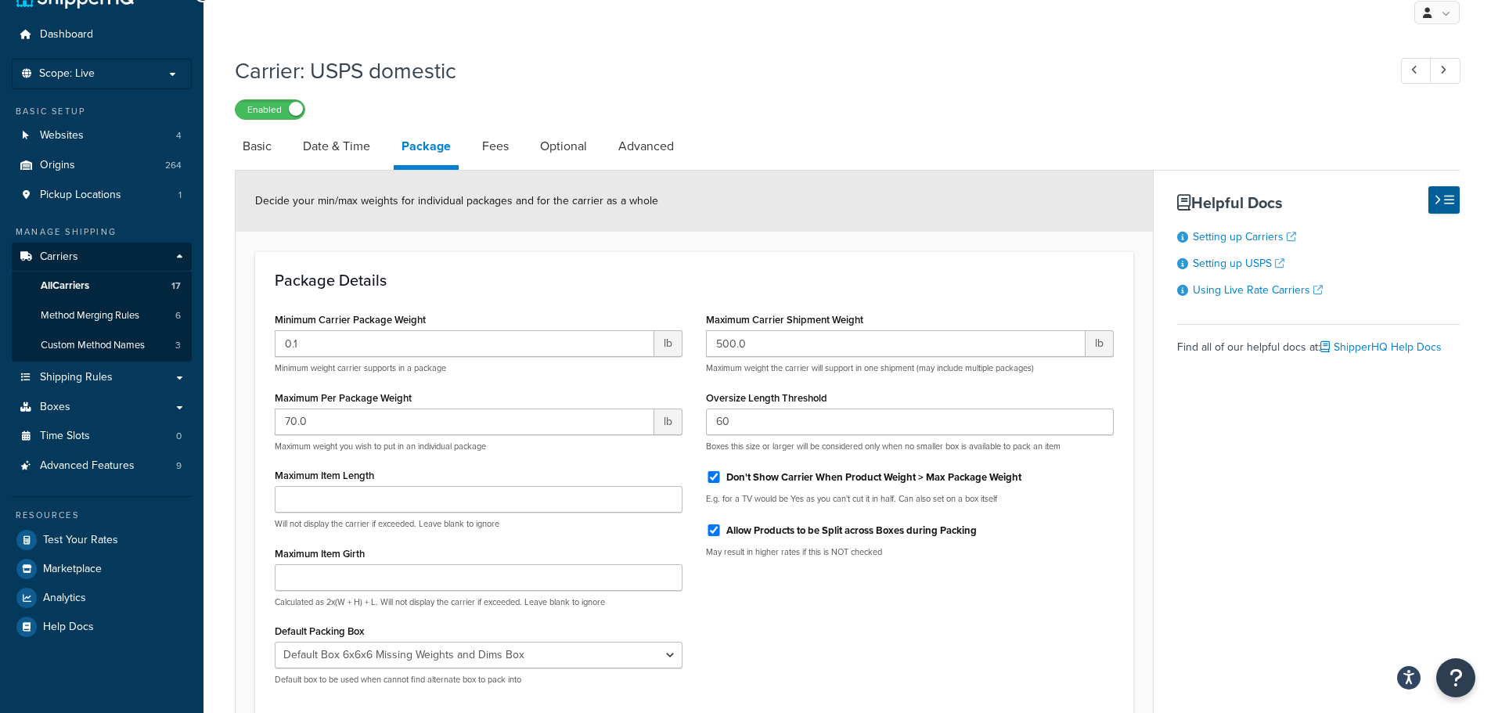
scroll to position [0, 0]
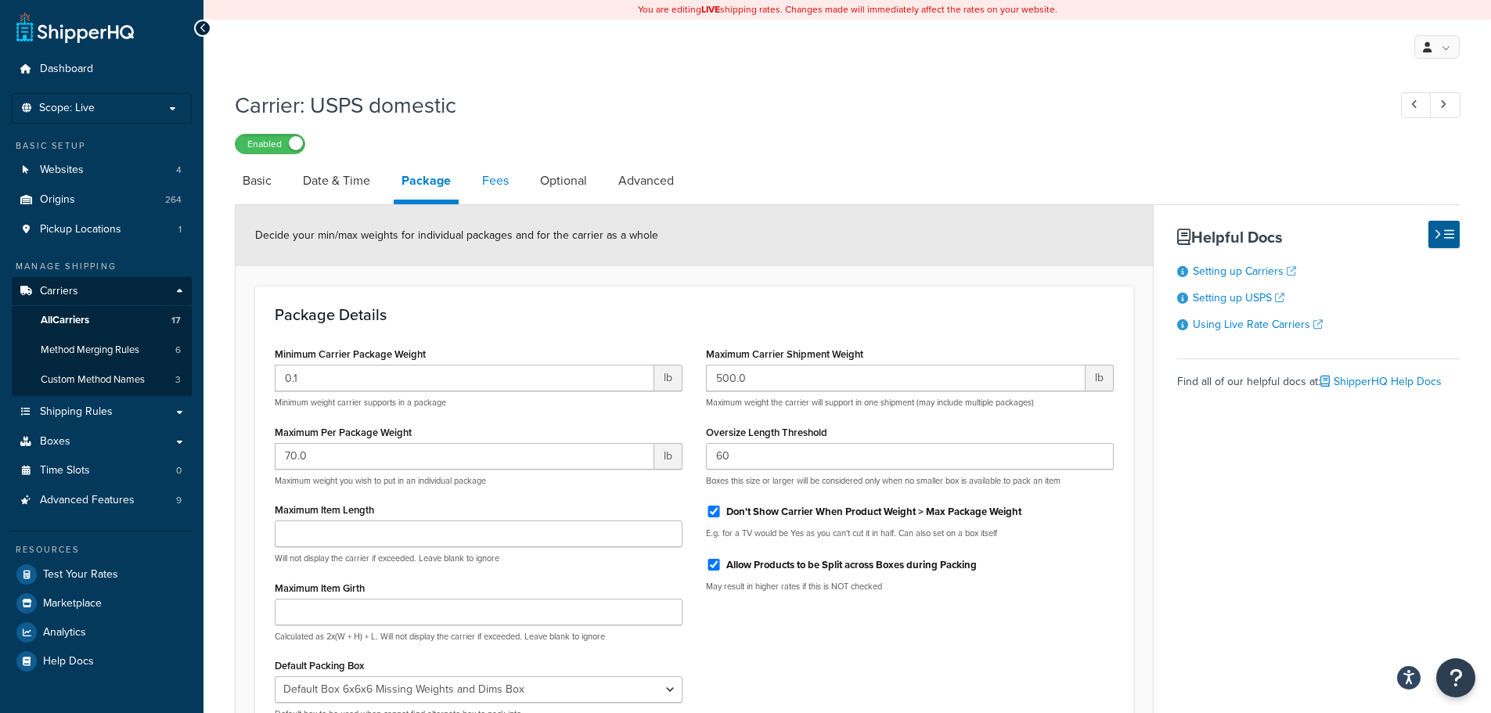
drag, startPoint x: 496, startPoint y: 175, endPoint x: 512, endPoint y: 175, distance: 16.4
click at [496, 175] on link "Fees" at bounding box center [495, 181] width 42 height 38
select select "AFTER"
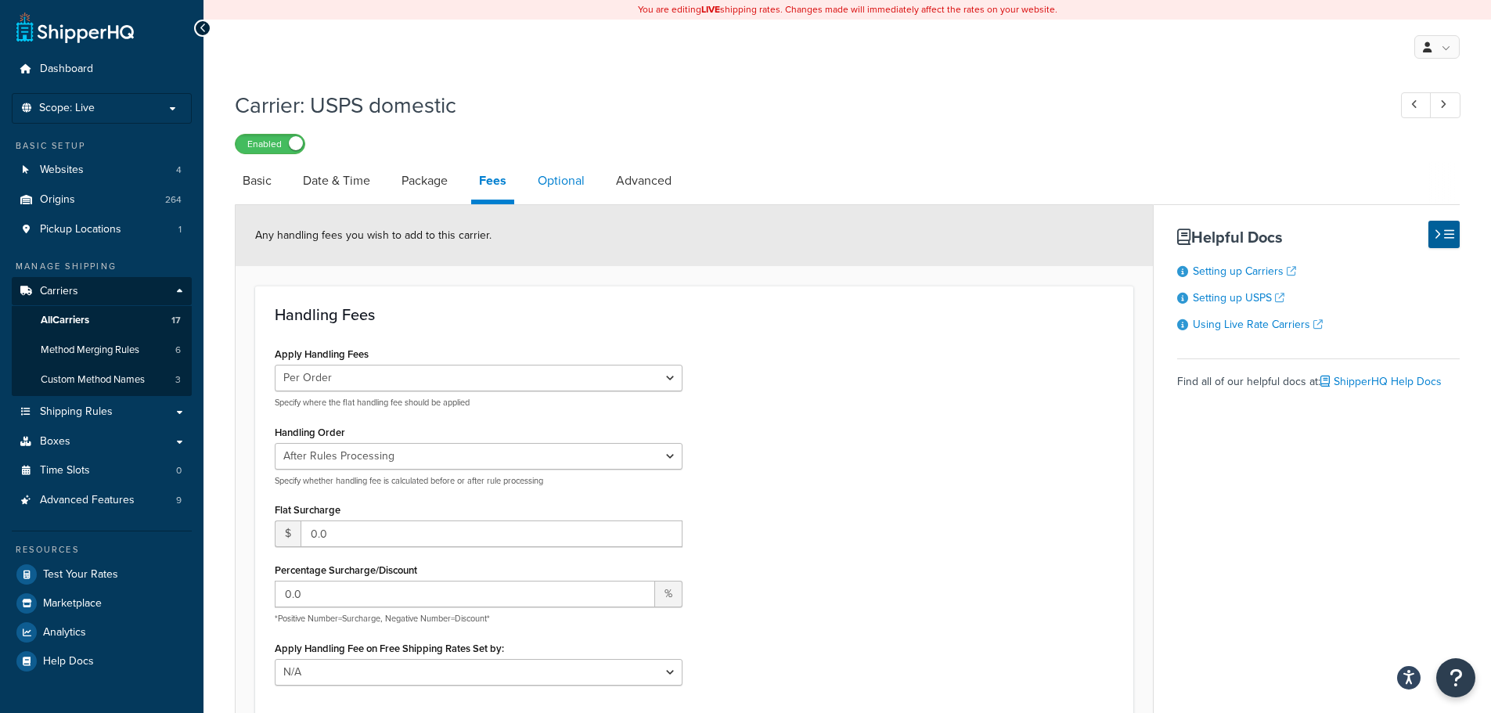
click at [573, 172] on link "Optional" at bounding box center [561, 181] width 63 height 38
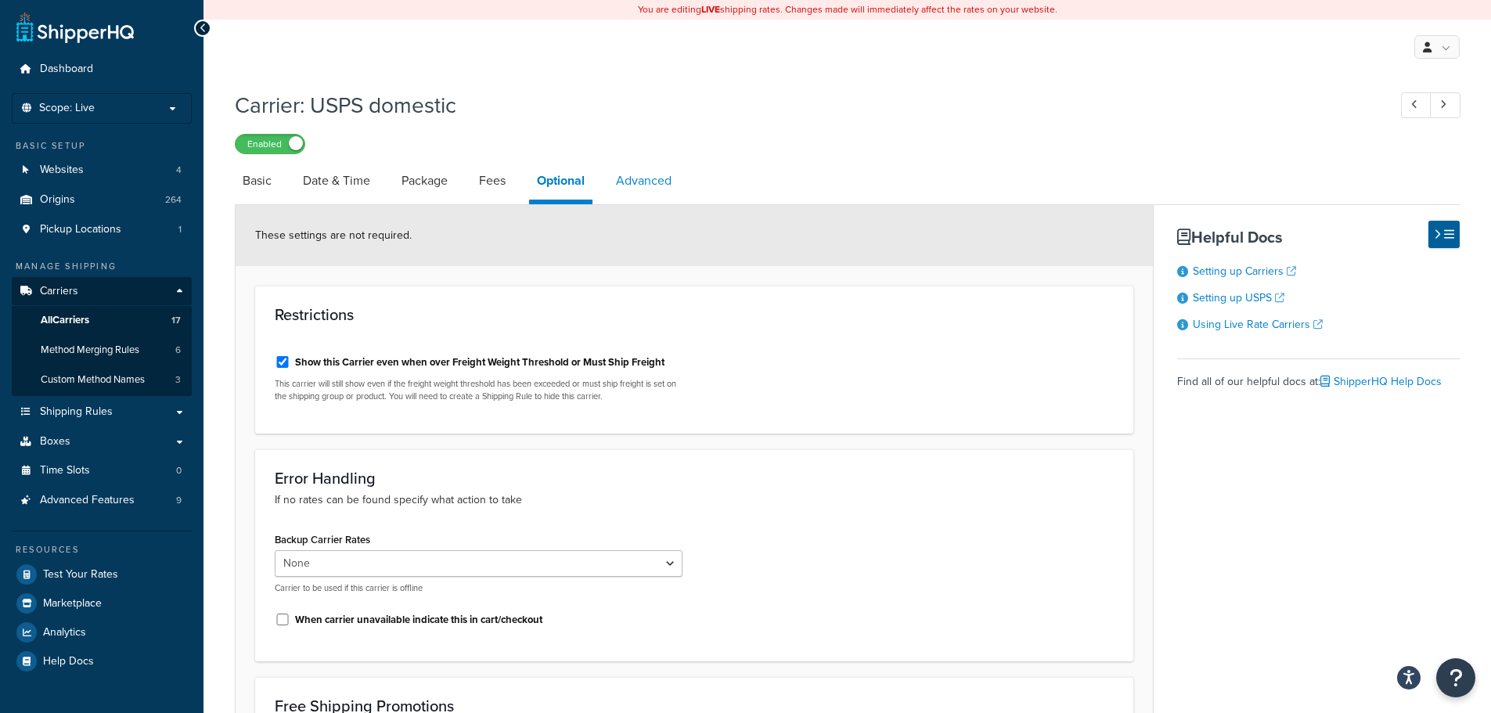
click at [645, 189] on link "Advanced" at bounding box center [643, 181] width 71 height 38
select select "false"
